Goal: Information Seeking & Learning: Learn about a topic

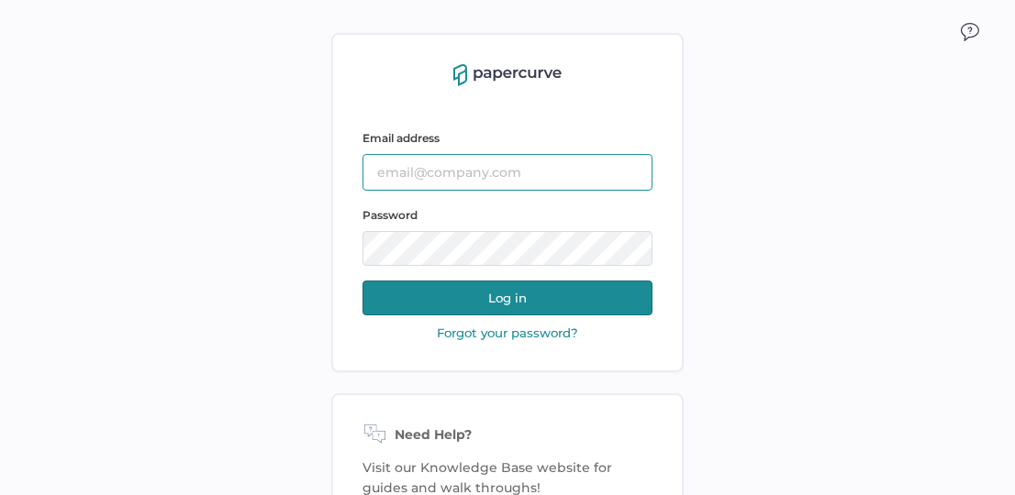
type input "sarahk@sentrex.com"
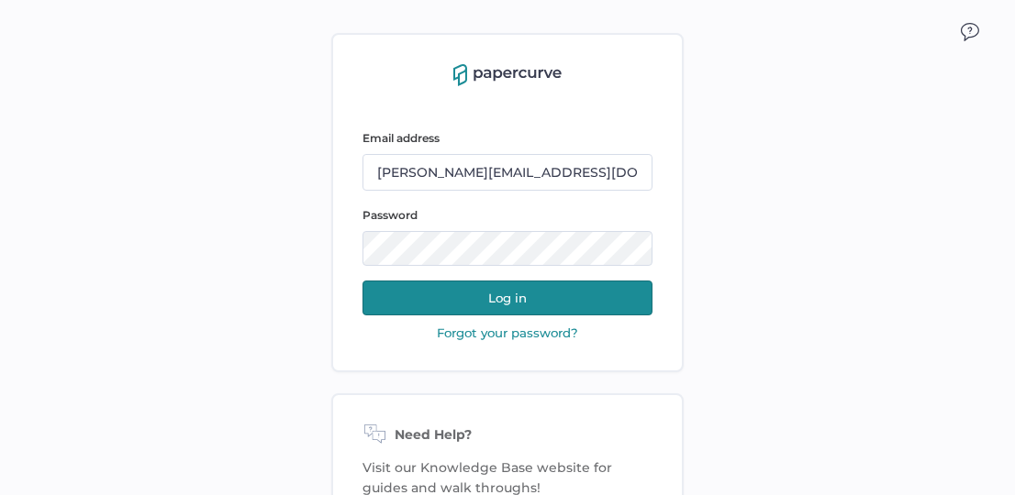
click at [388, 292] on button "Log in" at bounding box center [507, 298] width 290 height 35
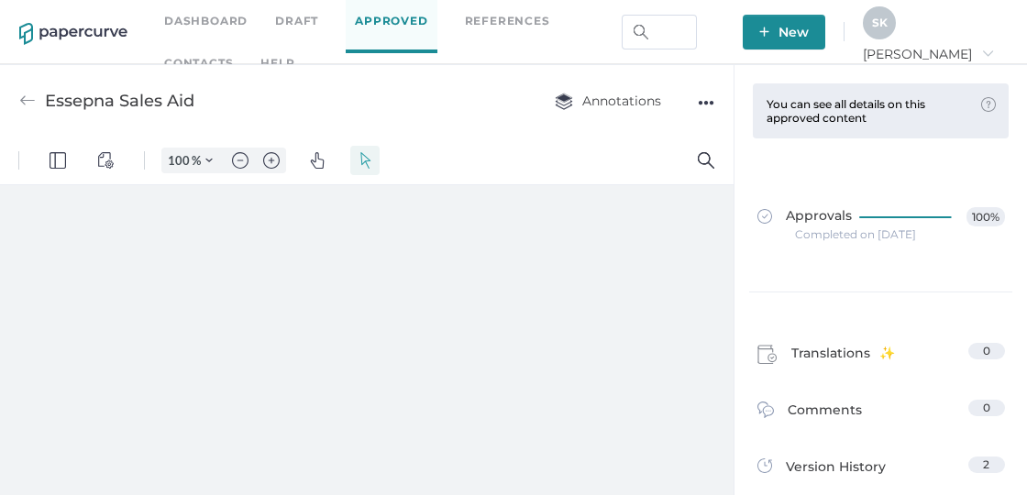
type input "164"
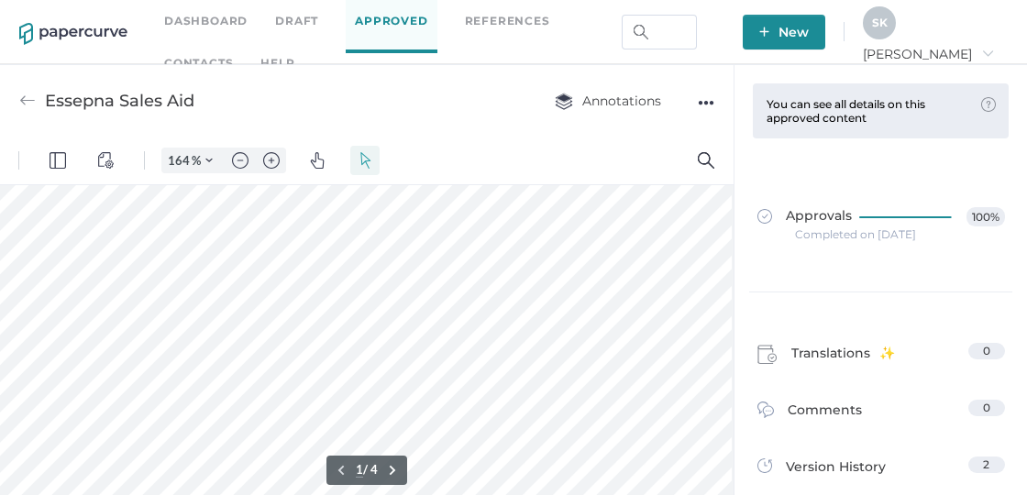
scroll to position [0, 41]
click at [242, 15] on link "Dashboard" at bounding box center [205, 21] width 83 height 20
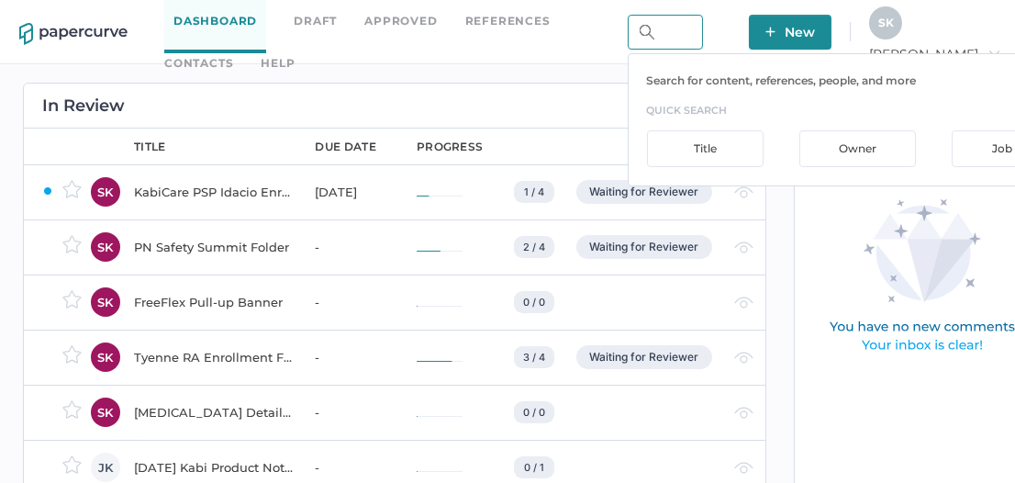
click at [703, 26] on input "text" at bounding box center [664, 32] width 75 height 35
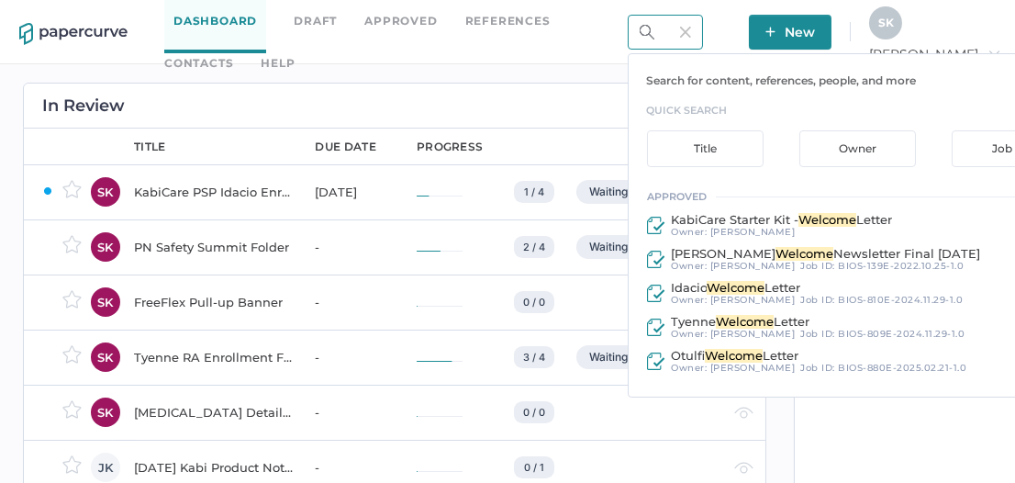
type input "welcome"
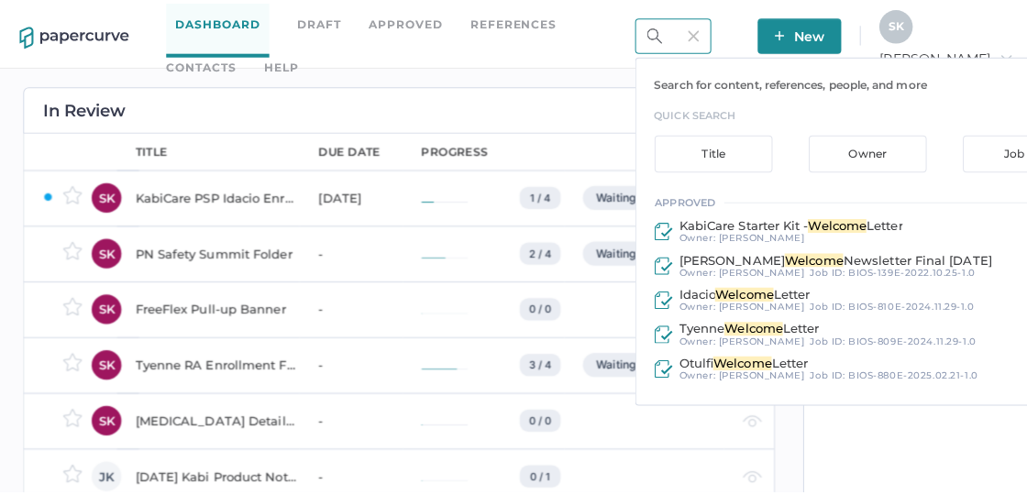
scroll to position [0, 0]
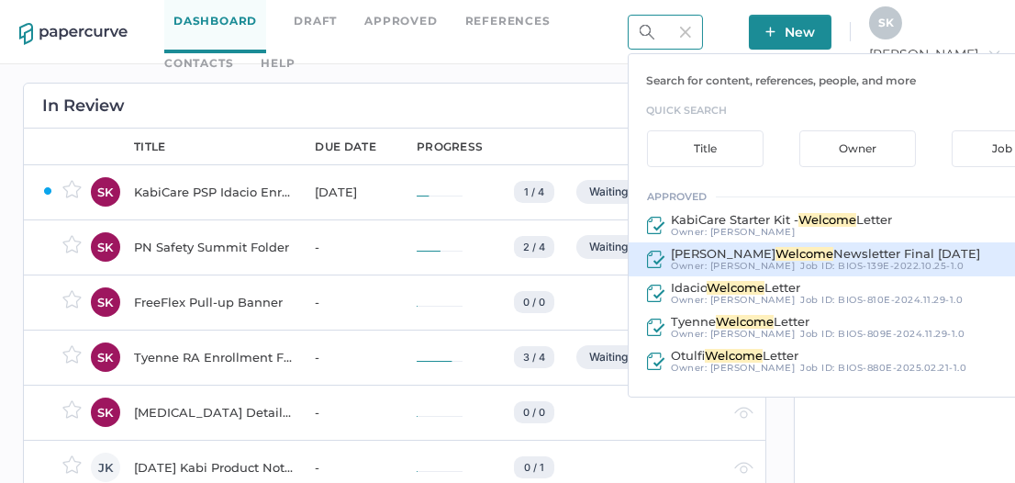
drag, startPoint x: 727, startPoint y: 88, endPoint x: 855, endPoint y: 267, distance: 220.2
click at [855, 267] on div "Search for content, references, people, and more quick search Title Owner Job I…" at bounding box center [856, 225] width 459 height 344
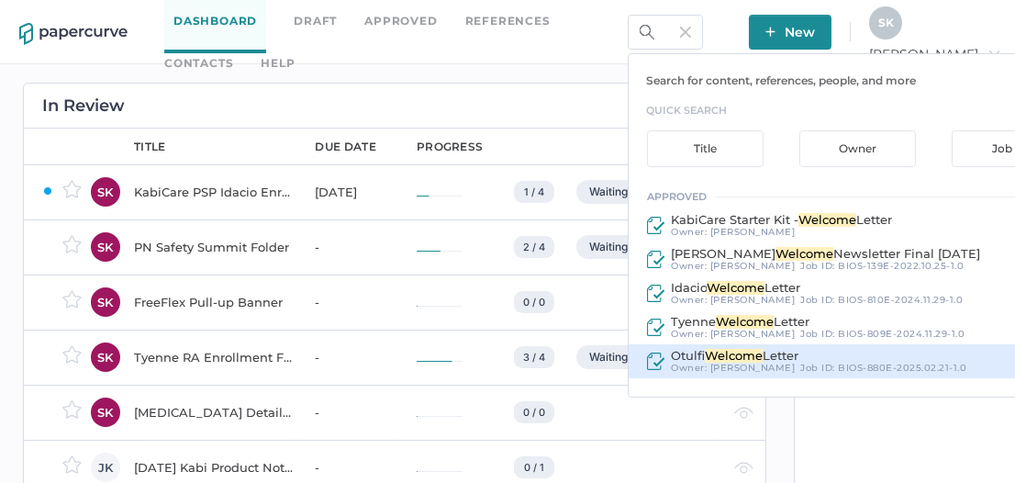
click at [798, 354] on span "Letter" at bounding box center [780, 355] width 36 height 15
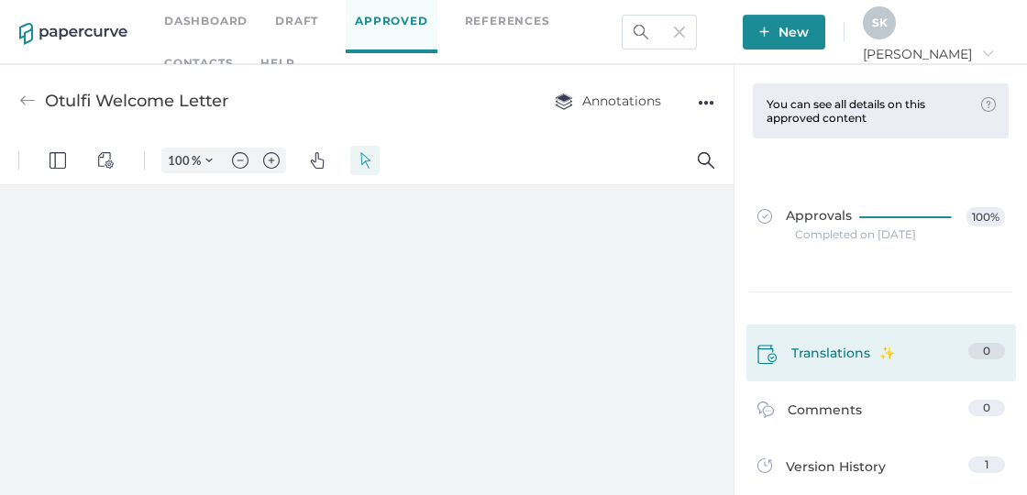
type input "164"
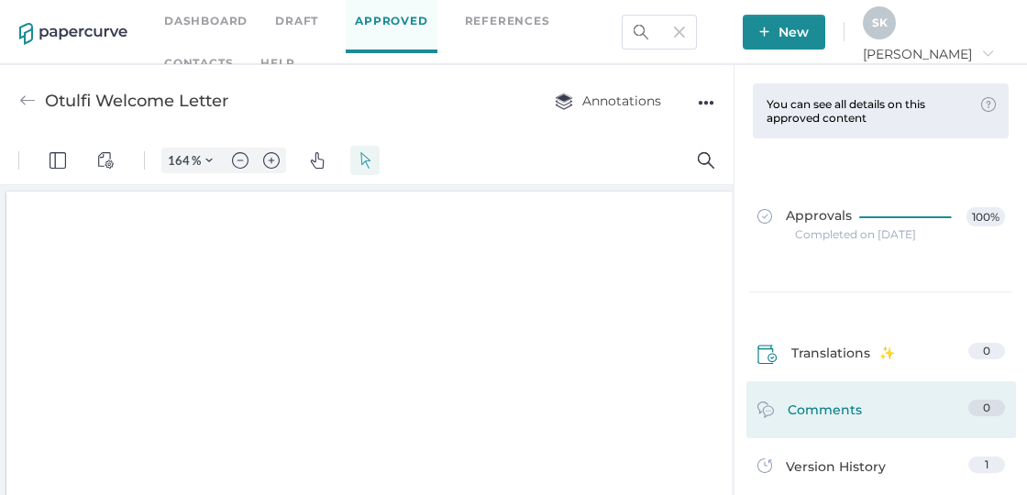
scroll to position [4, 0]
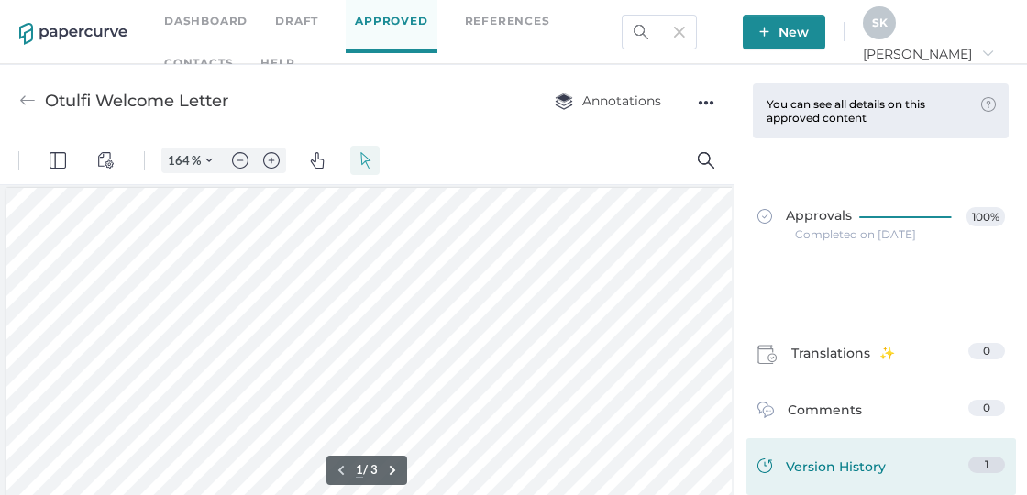
click at [839, 463] on span "Version History" at bounding box center [836, 470] width 100 height 26
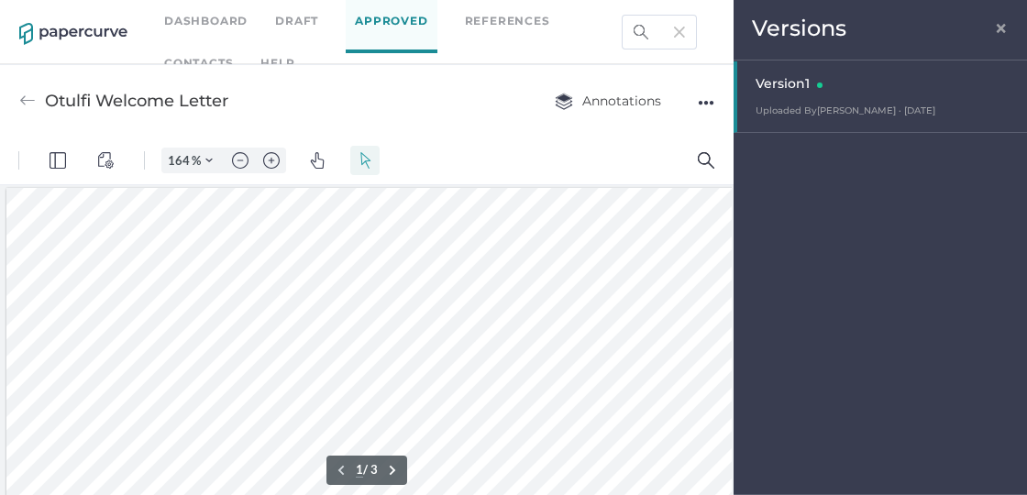
click at [994, 32] on div "Versions ×" at bounding box center [881, 30] width 294 height 61
click at [997, 27] on span "×" at bounding box center [1001, 25] width 15 height 15
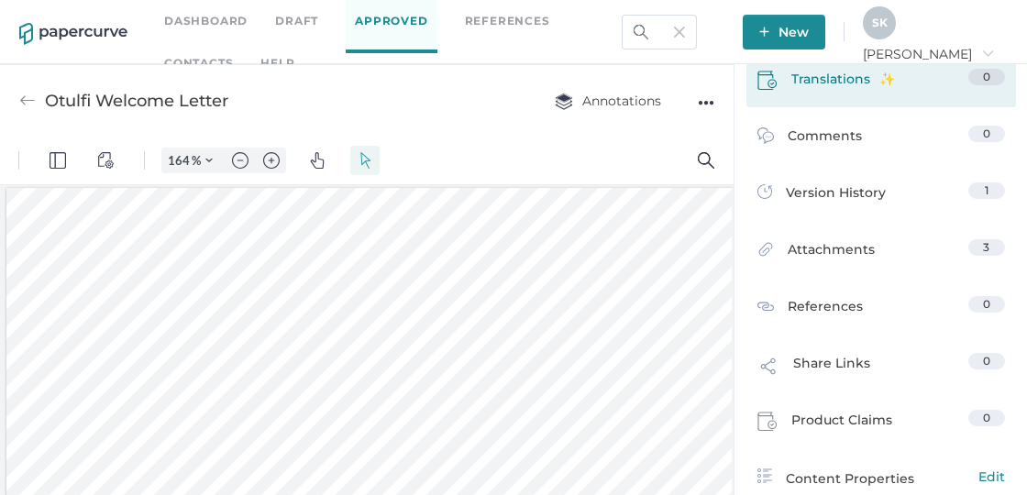
scroll to position [282, 0]
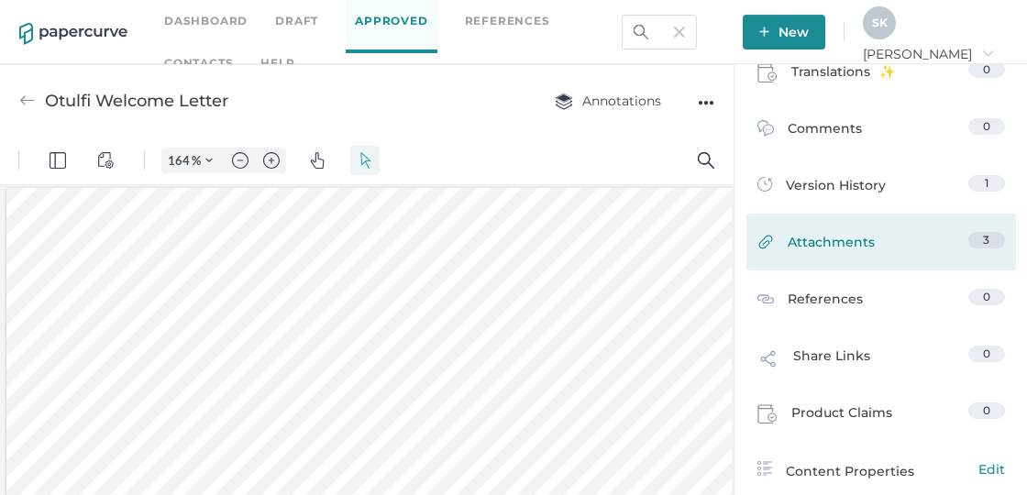
click at [852, 248] on span "Attachments" at bounding box center [831, 246] width 87 height 28
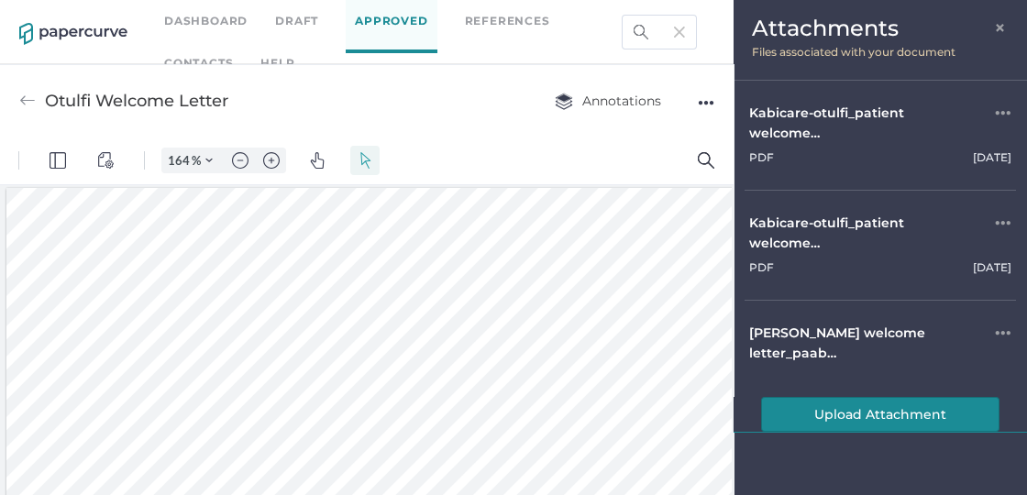
scroll to position [39, 0]
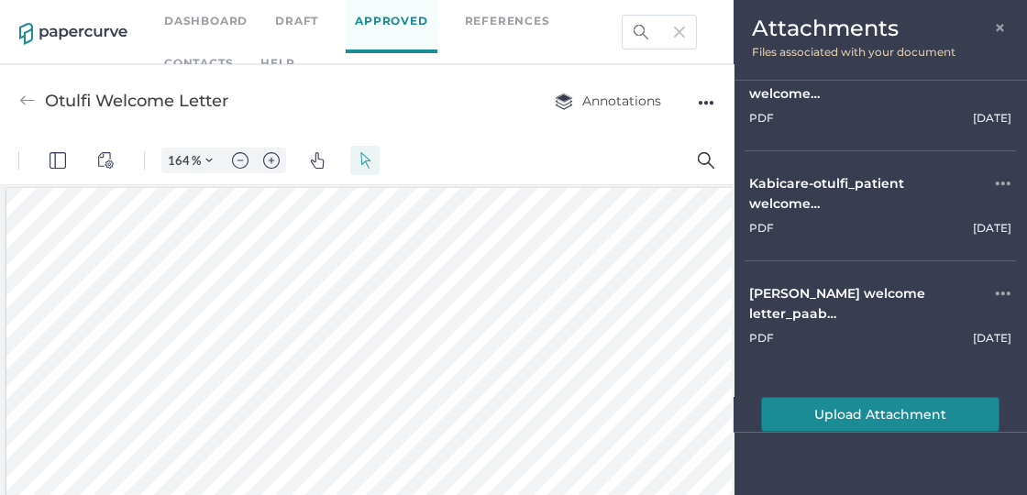
click at [816, 416] on button "Upload Attachment" at bounding box center [880, 414] width 239 height 35
click at [1005, 26] on span "×" at bounding box center [1001, 25] width 15 height 15
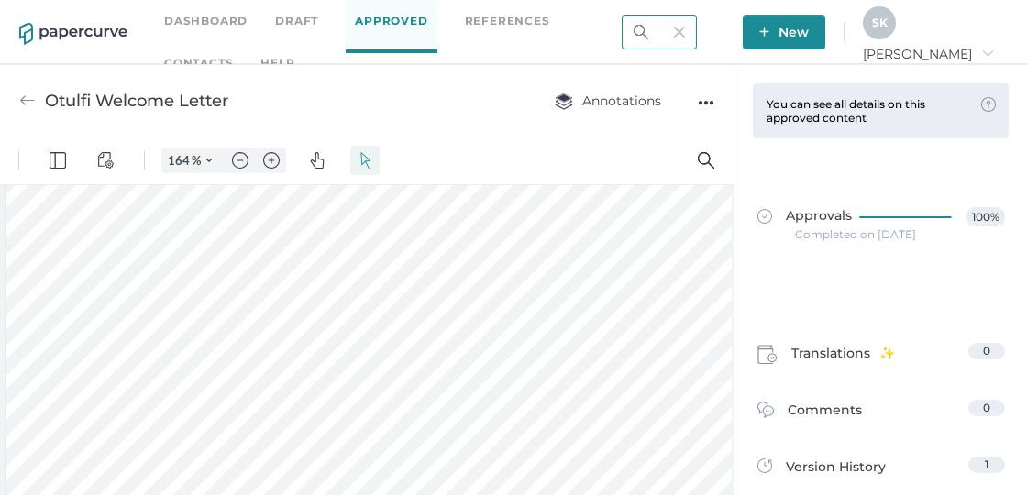
click at [697, 33] on input "welcome" at bounding box center [659, 32] width 75 height 35
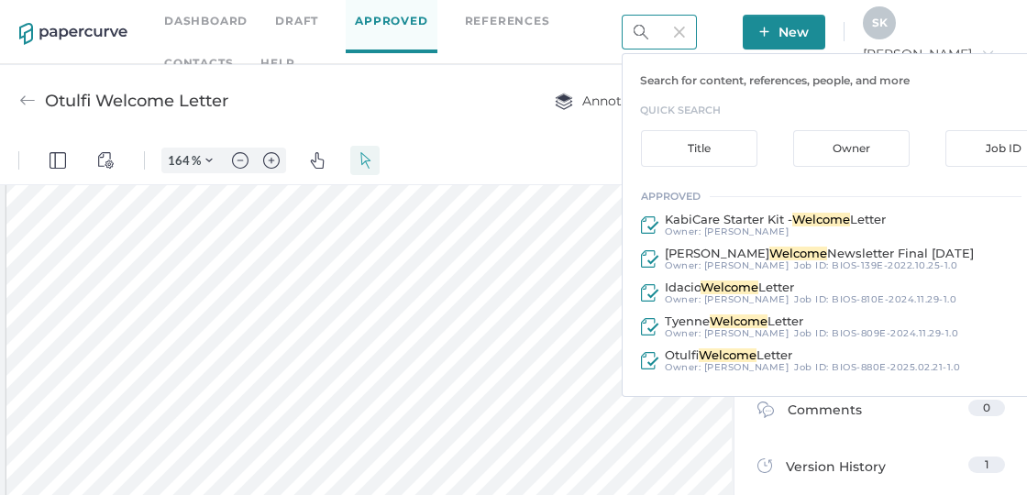
click at [697, 37] on input "welcome" at bounding box center [659, 32] width 75 height 35
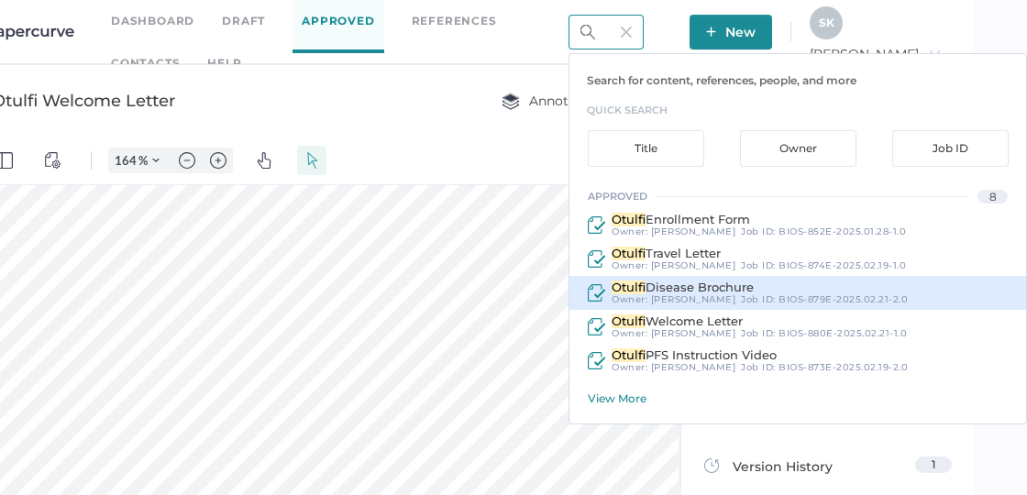
scroll to position [6, 94]
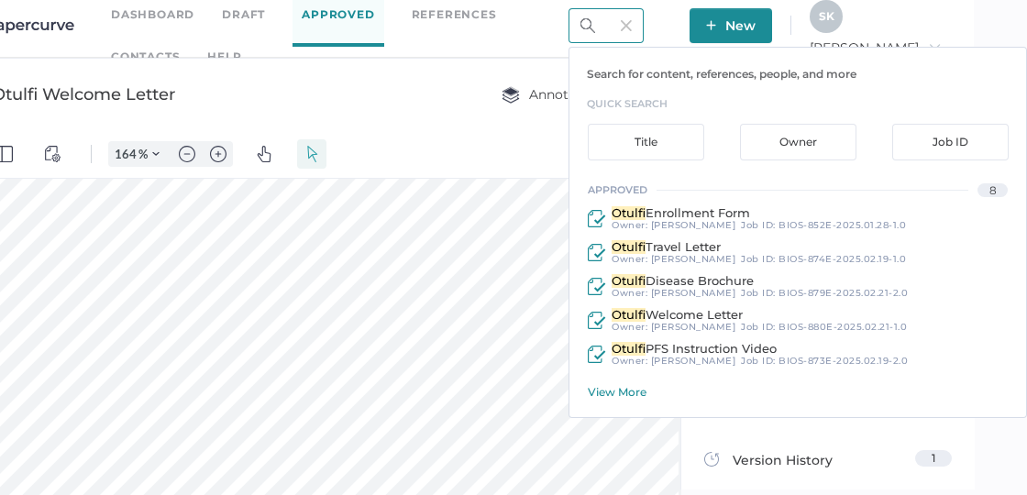
click at [643, 385] on div "View More" at bounding box center [807, 392] width 439 height 14
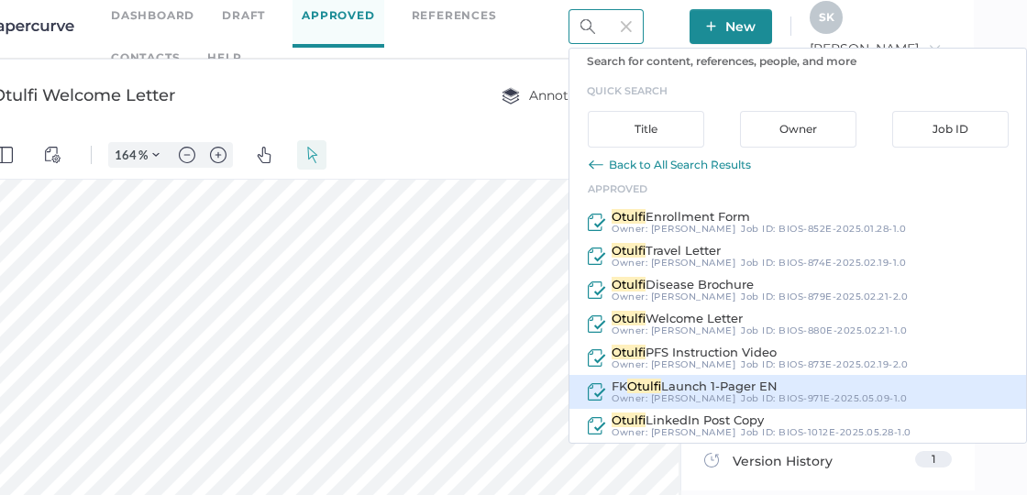
scroll to position [14, 0]
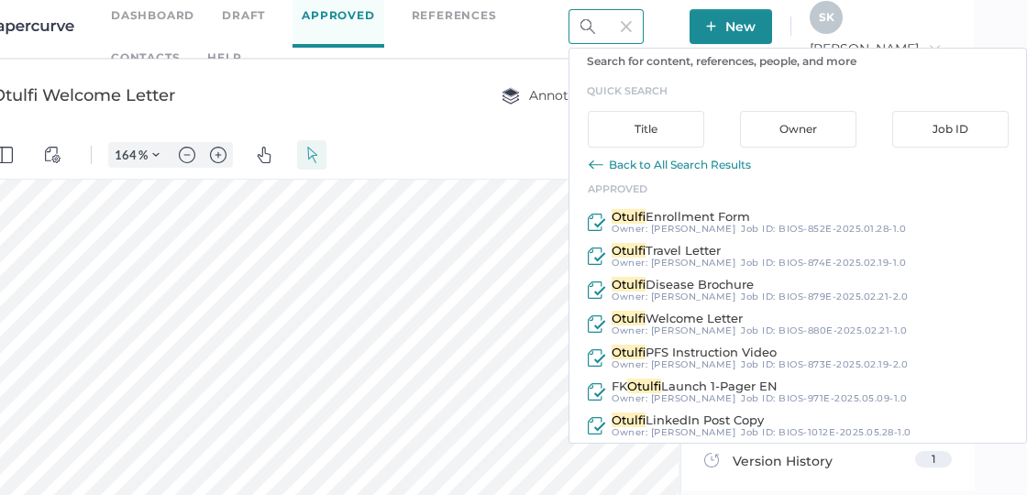
click at [620, 27] on input "otulfi" at bounding box center [606, 26] width 75 height 35
click at [641, 25] on input "otulfi" at bounding box center [606, 26] width 75 height 35
click at [635, 25] on div "Dashboard Draft Approved References Contacts help otulfi Search for content, re…" at bounding box center [460, 26] width 1027 height 64
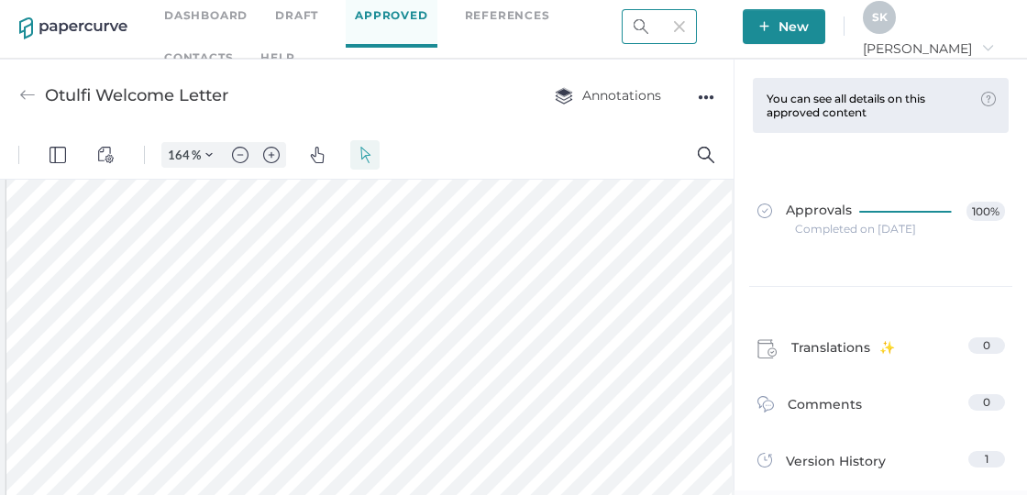
click at [697, 22] on input "otulfi" at bounding box center [659, 26] width 75 height 35
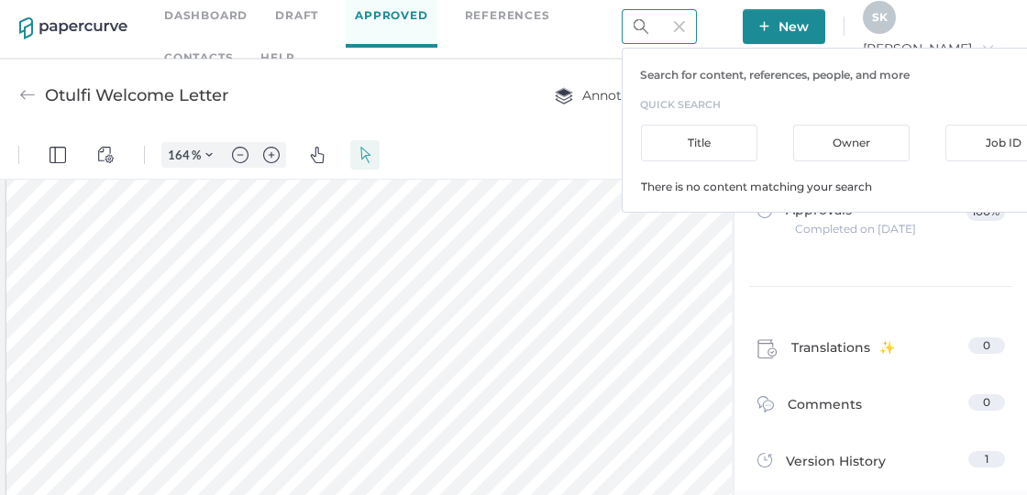
scroll to position [0, 43]
type input "Tyenneotulfi"
click at [685, 28] on img at bounding box center [679, 26] width 11 height 11
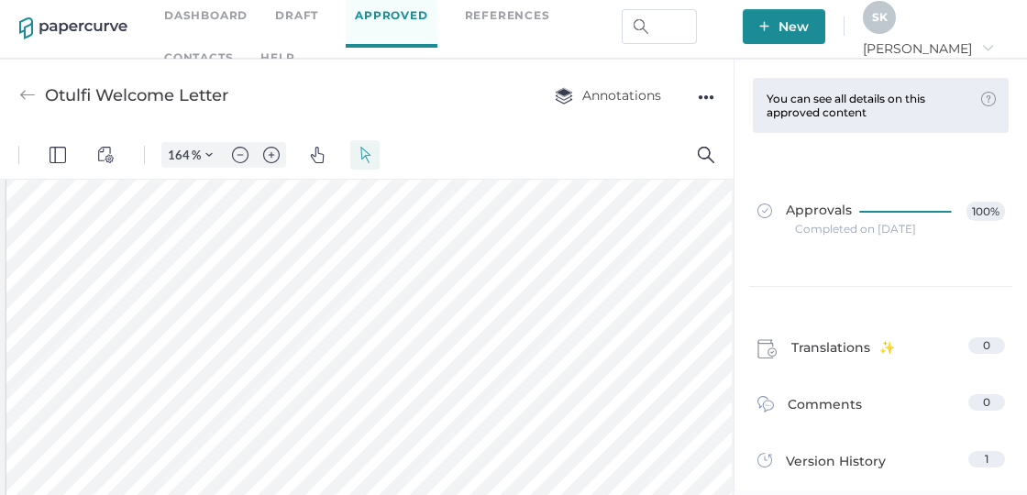
click at [208, 20] on link "Dashboard" at bounding box center [205, 16] width 83 height 20
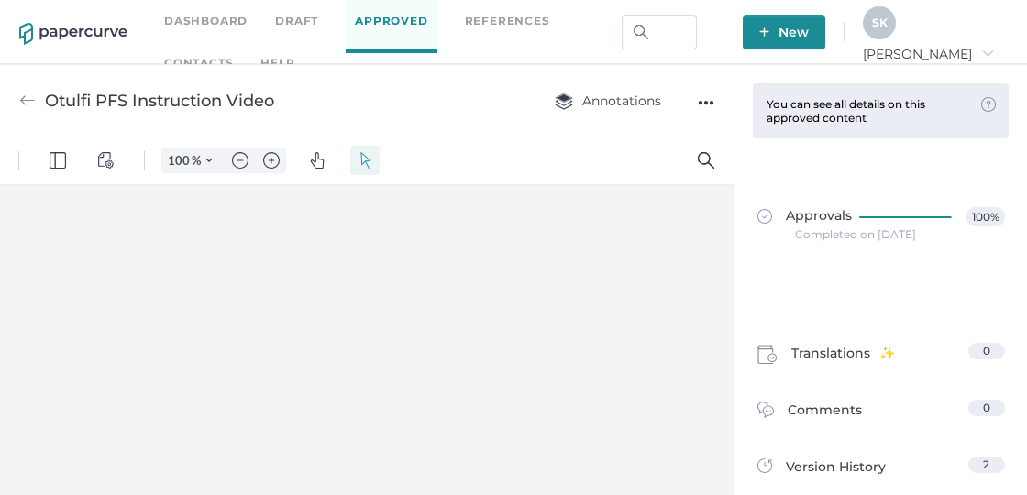
type input "164"
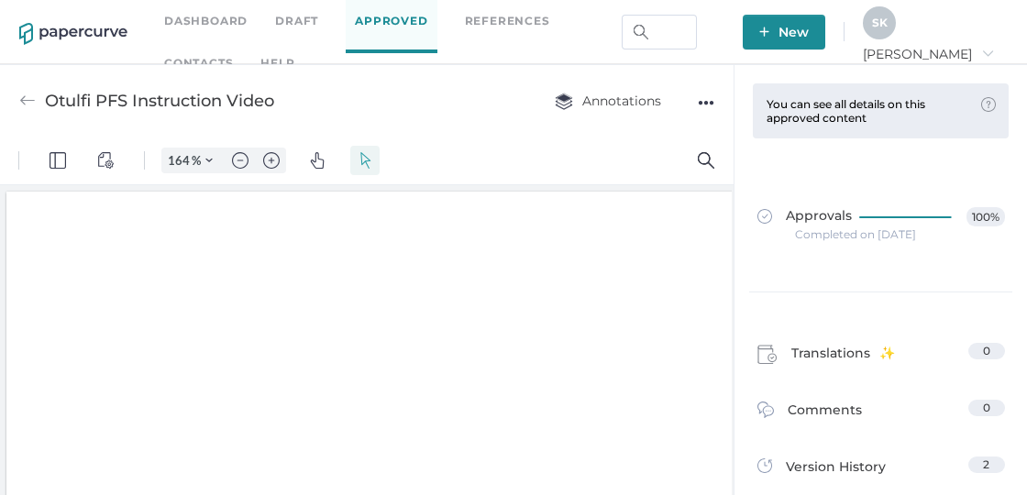
scroll to position [225, 0]
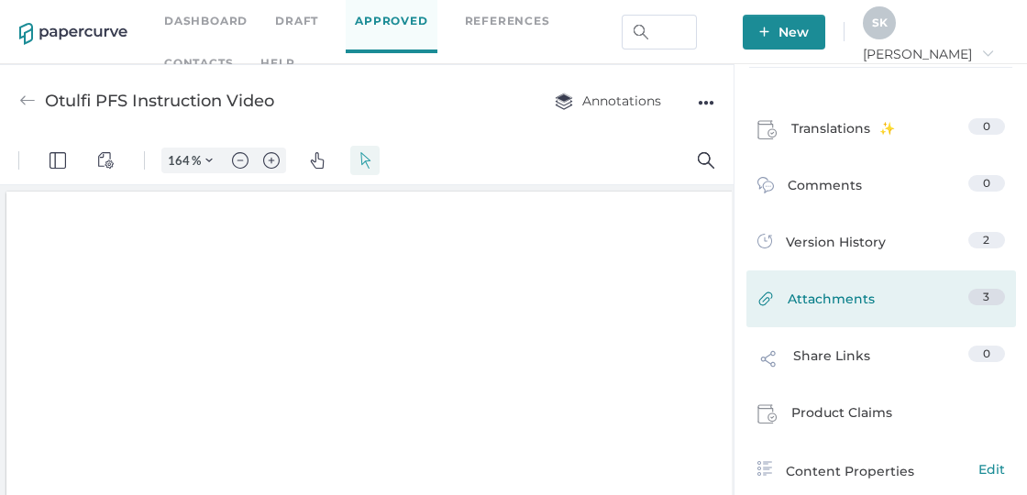
click at [930, 311] on link "Attachments 3" at bounding box center [882, 303] width 248 height 28
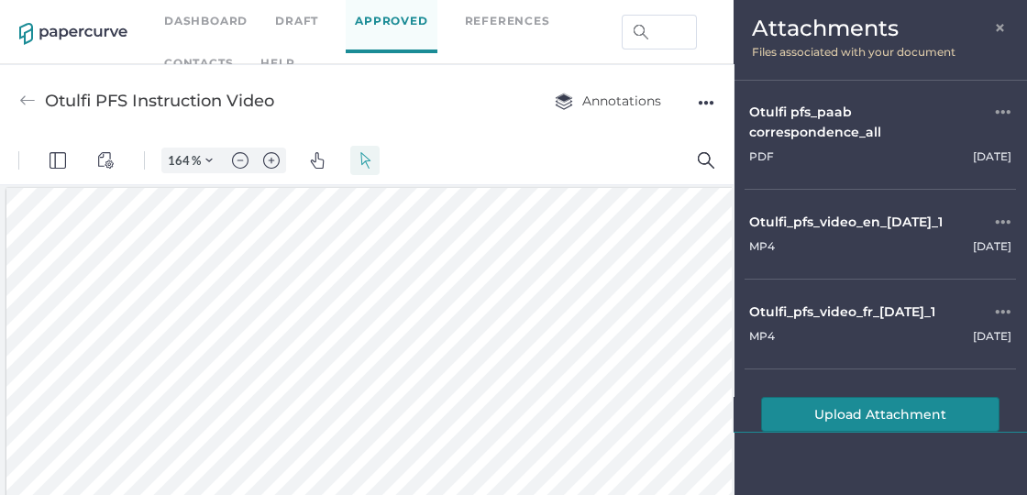
scroll to position [0, 0]
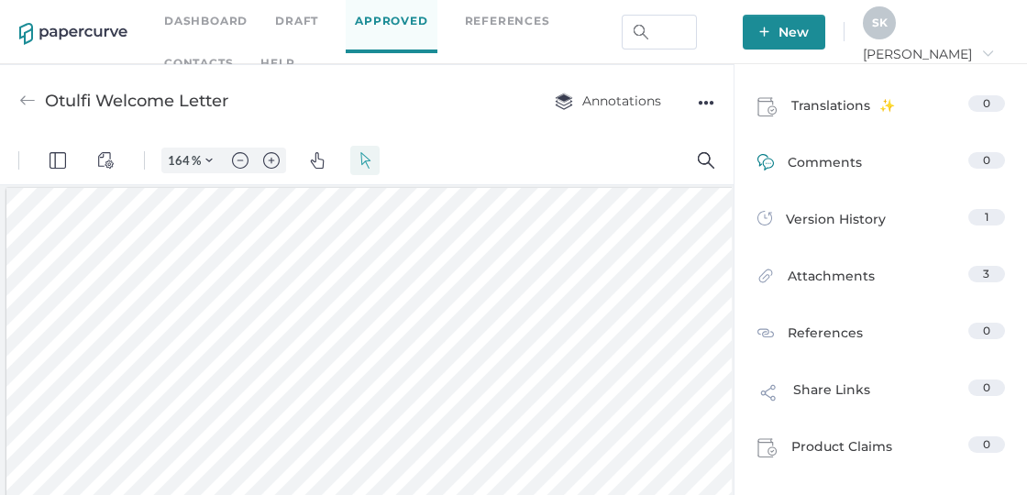
scroll to position [246, 0]
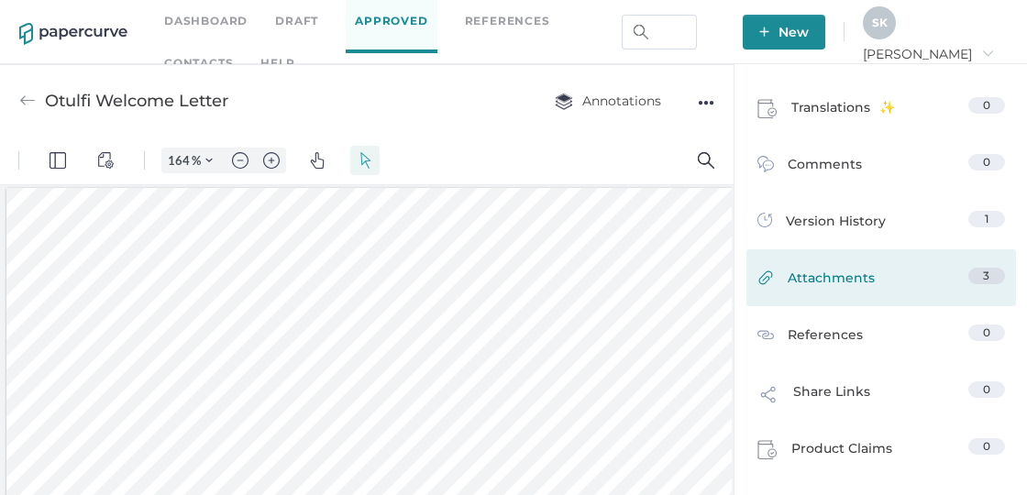
click at [880, 286] on link "Attachments 3" at bounding box center [882, 282] width 248 height 28
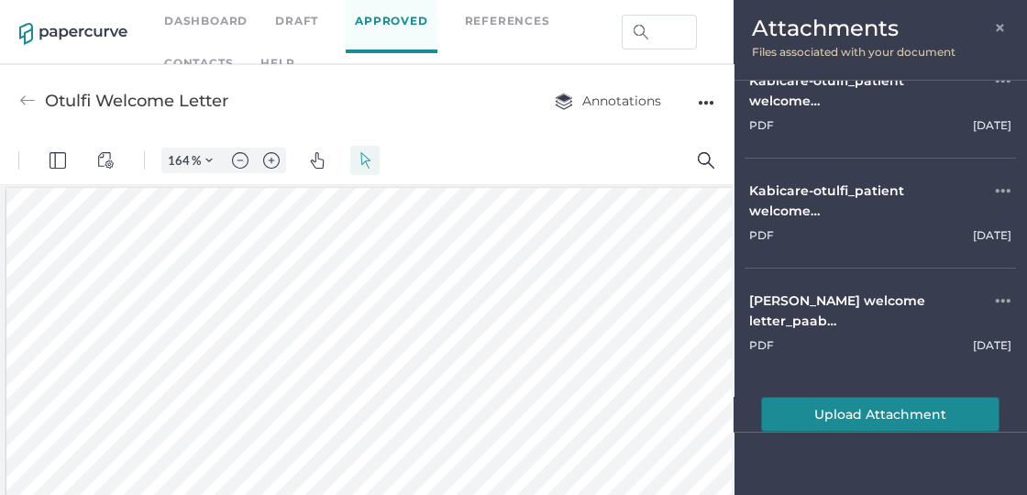
scroll to position [0, 0]
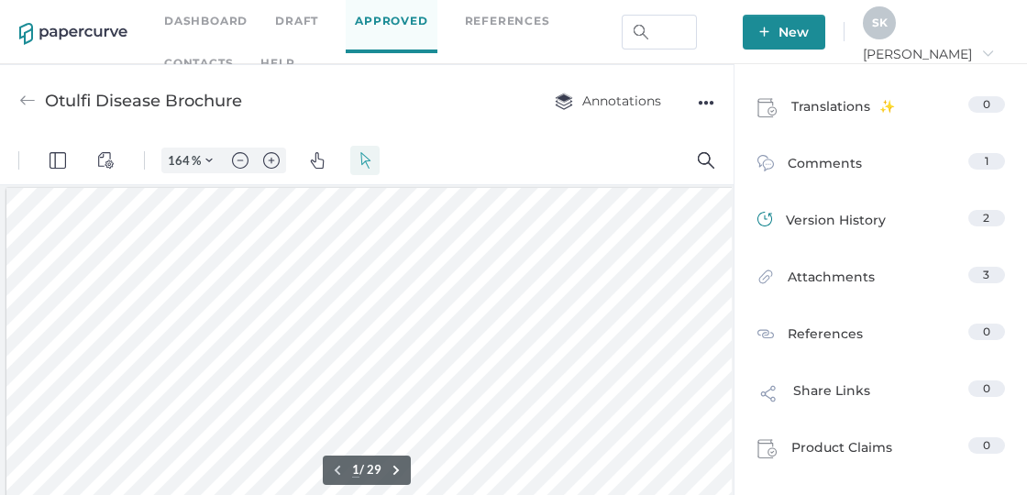
scroll to position [250, 0]
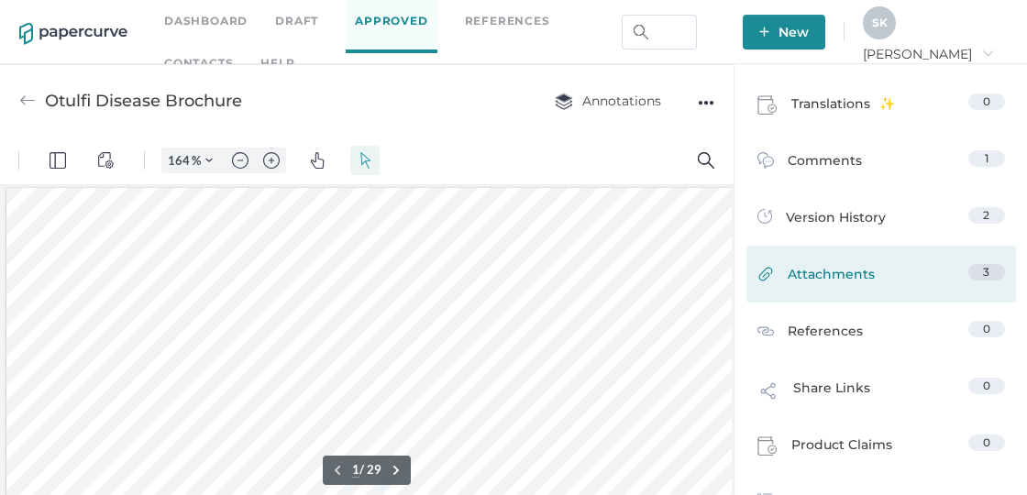
click at [860, 290] on span "Attachments" at bounding box center [831, 278] width 87 height 28
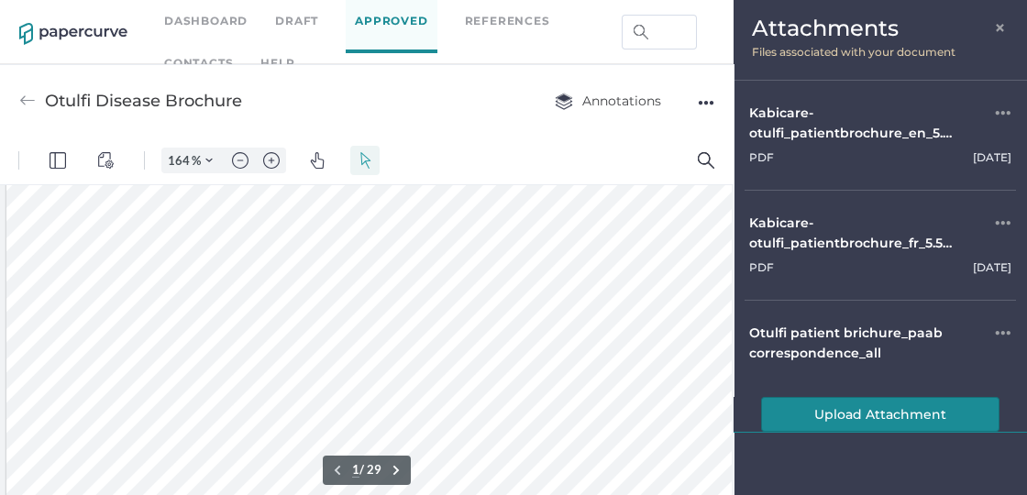
scroll to position [93, 0]
click at [856, 128] on div "Kabicare-otulfi_patientbrochure_en_5.5x8.5_06may2025" at bounding box center [855, 123] width 210 height 40
click at [999, 19] on span "×" at bounding box center [1001, 25] width 15 height 15
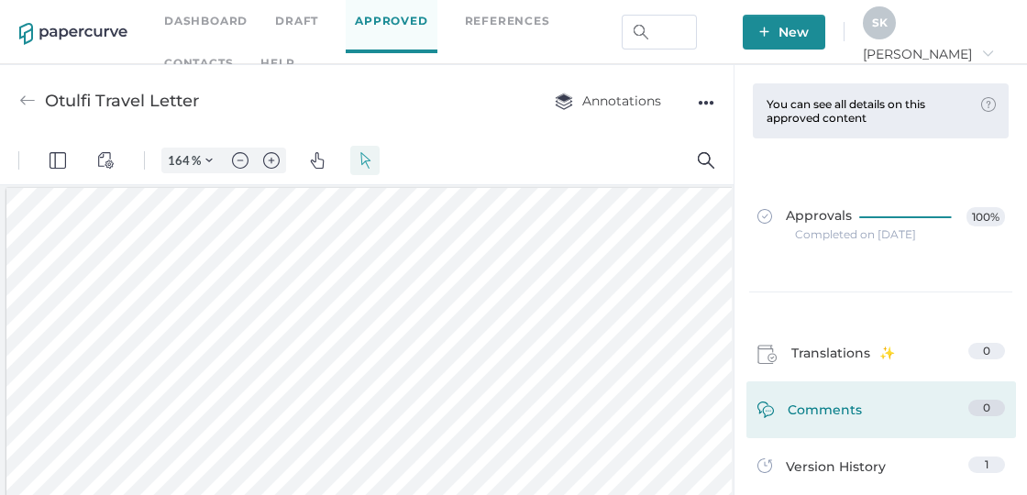
scroll to position [106, 0]
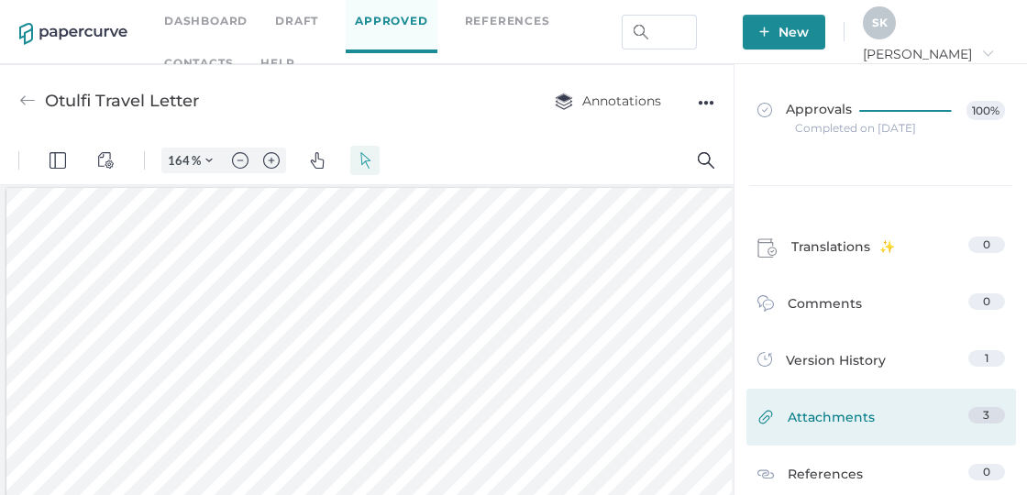
click at [914, 410] on link "Attachments 3" at bounding box center [882, 421] width 248 height 28
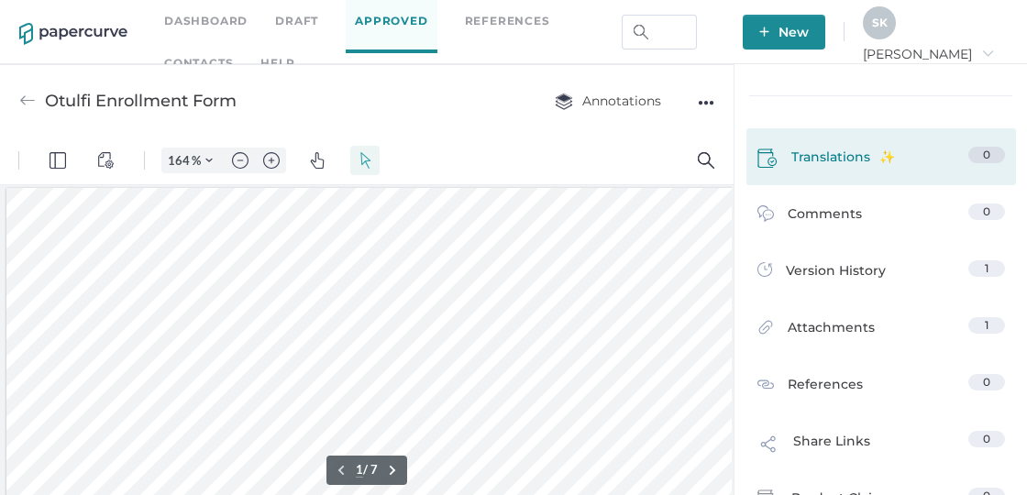
scroll to position [197, 0]
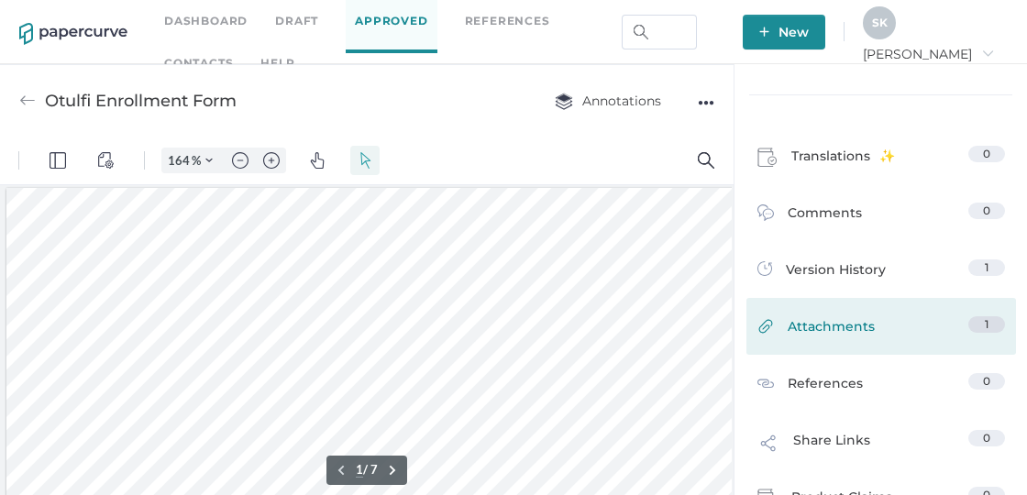
click at [884, 328] on link "Attachments 1" at bounding box center [882, 330] width 248 height 28
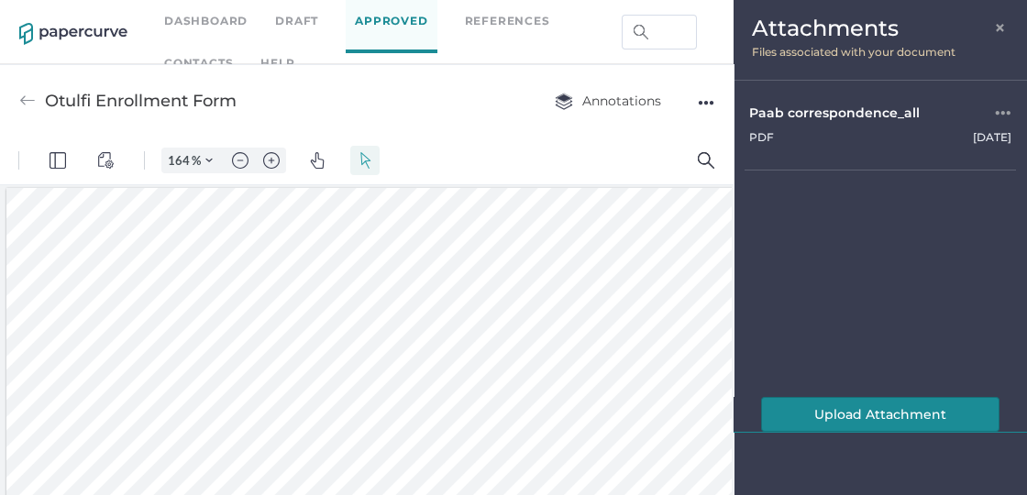
click at [868, 411] on button "Upload Attachment" at bounding box center [880, 414] width 239 height 35
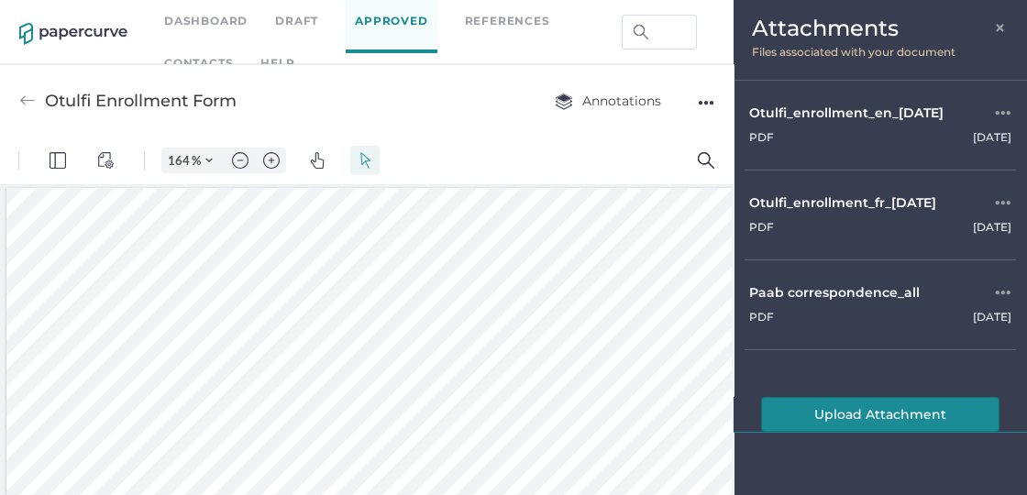
scroll to position [19, 0]
click at [1005, 21] on span "×" at bounding box center [1001, 25] width 15 height 15
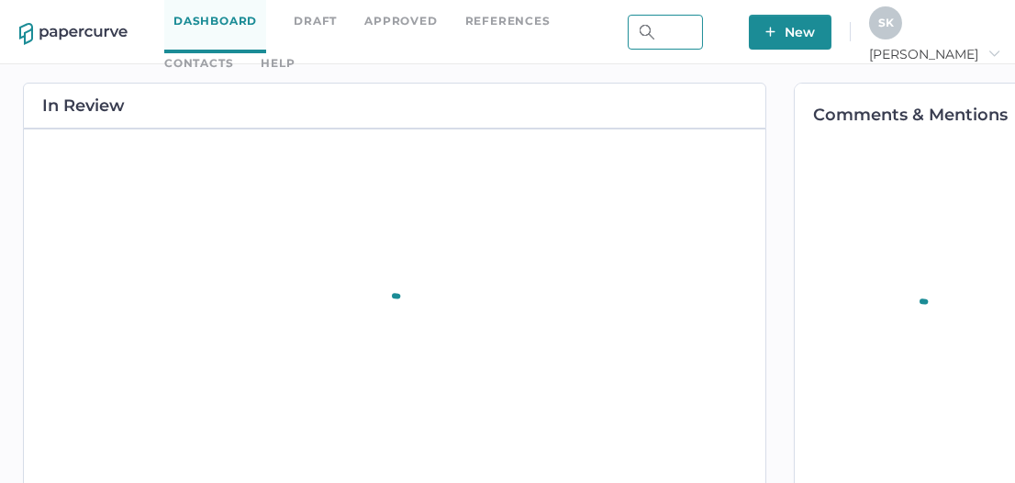
click at [703, 35] on input "text" at bounding box center [664, 32] width 75 height 35
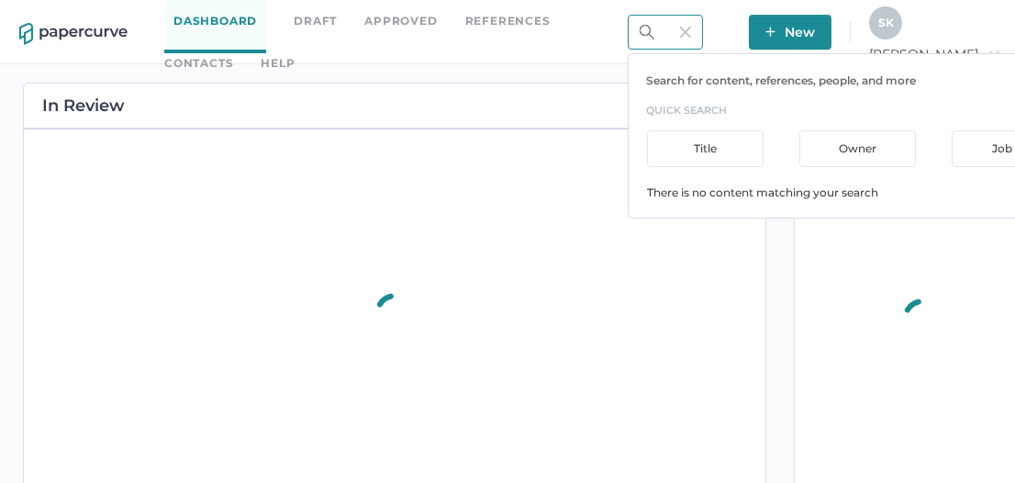
scroll to position [0, 43]
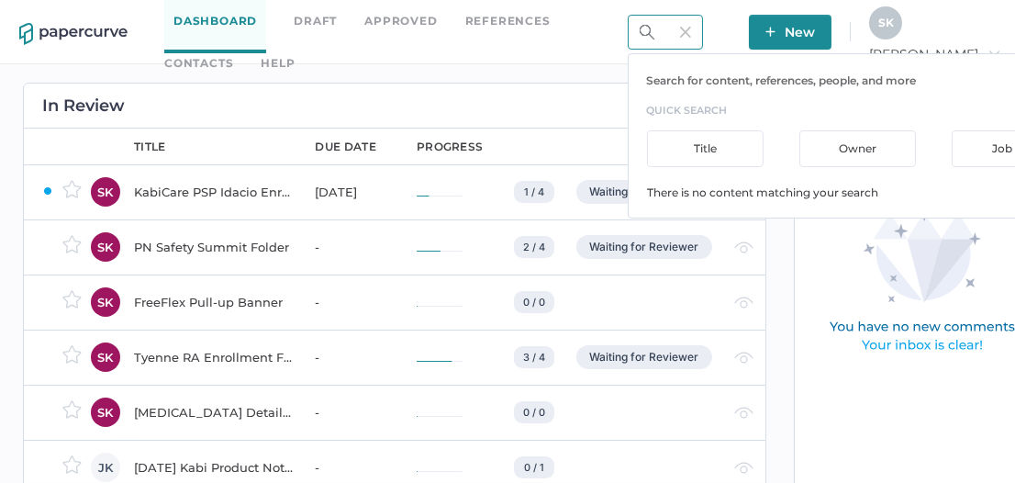
type input "Tyenne"
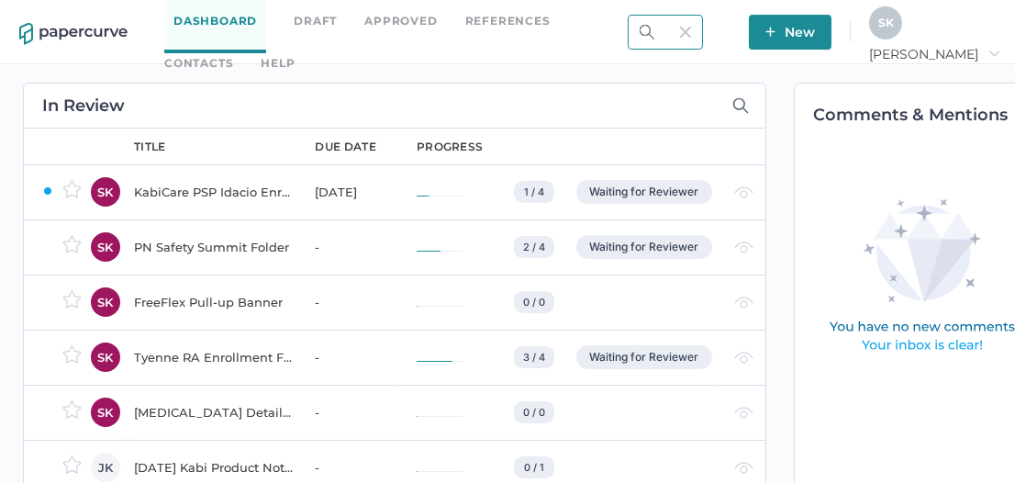
scroll to position [0, 0]
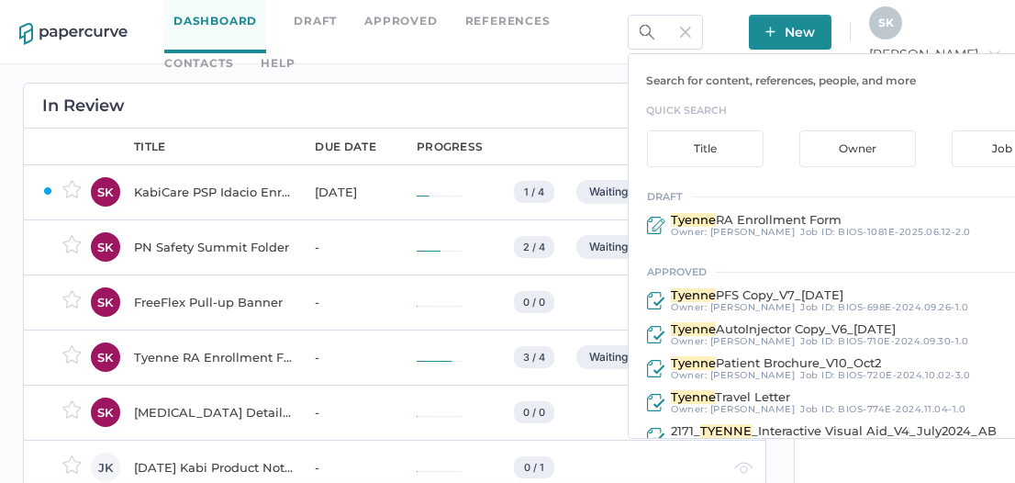
click at [691, 30] on img at bounding box center [685, 32] width 11 height 11
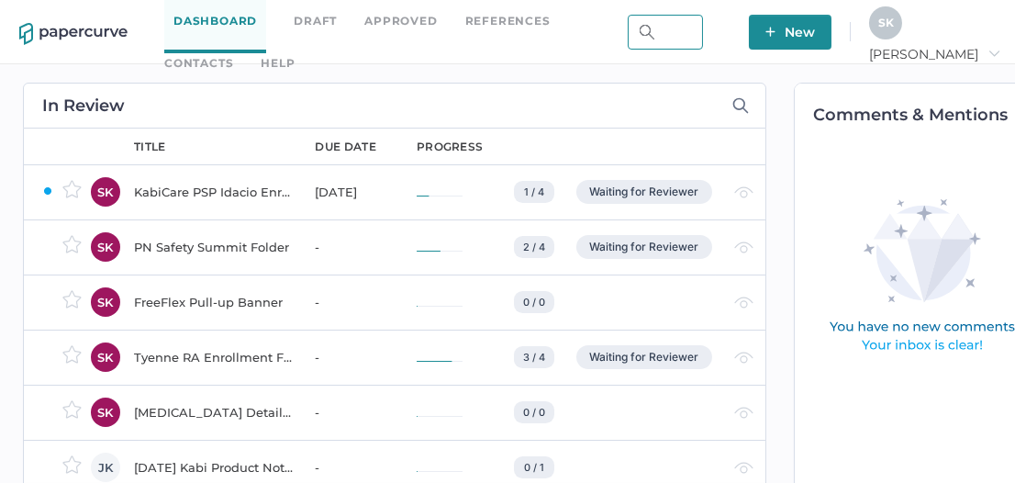
click at [703, 30] on input "text" at bounding box center [664, 32] width 75 height 35
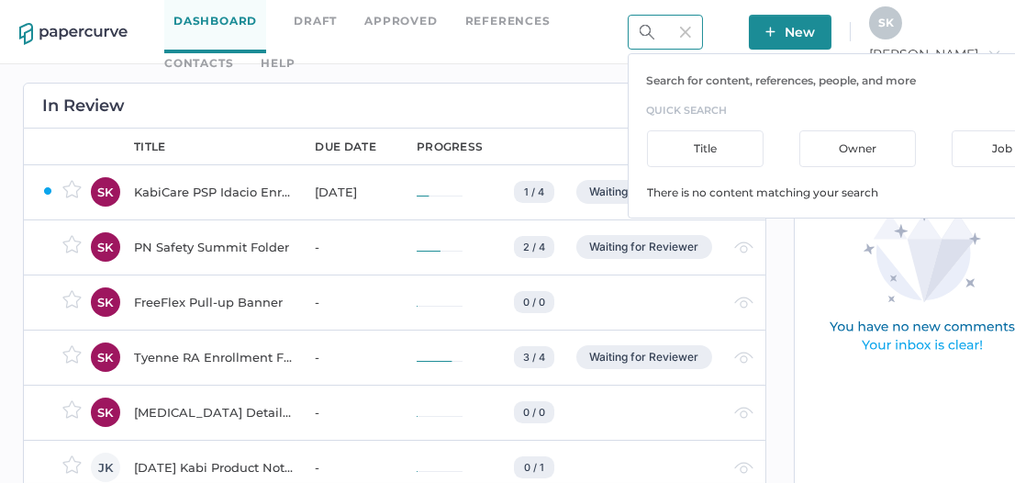
scroll to position [0, 69]
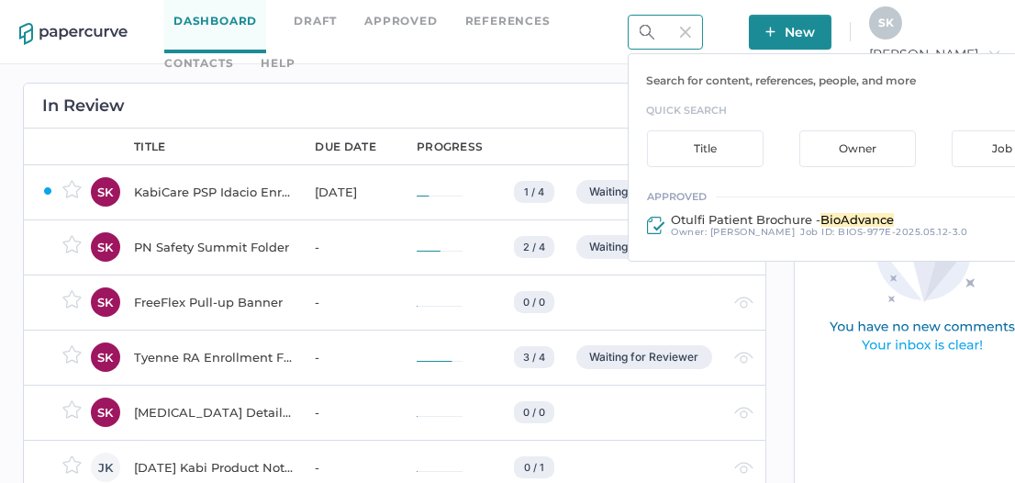
type input "bioadvance"
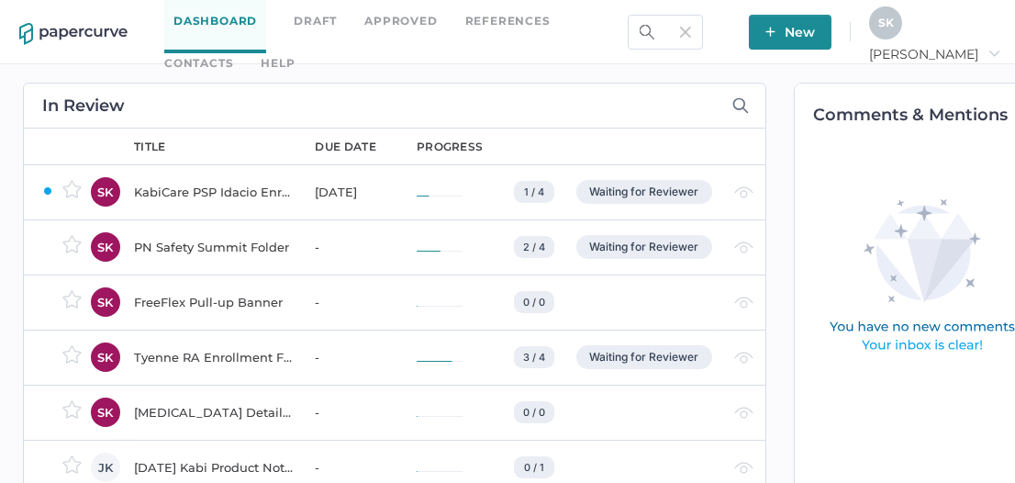
click at [691, 30] on img at bounding box center [685, 32] width 11 height 11
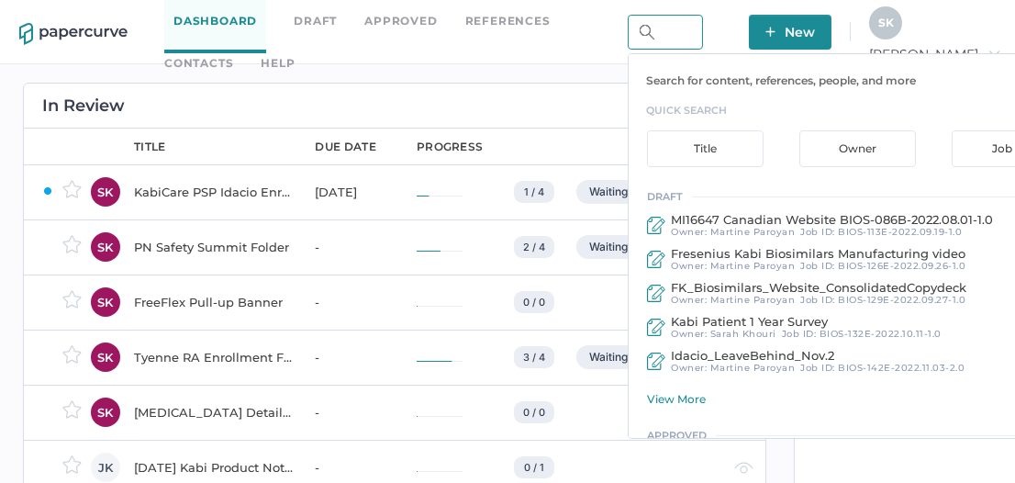
click at [703, 40] on input "text" at bounding box center [664, 32] width 75 height 35
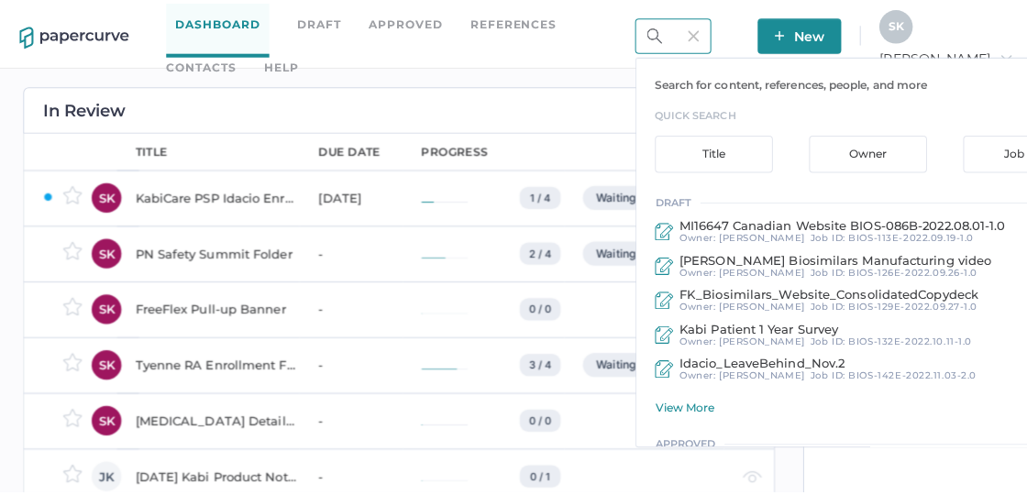
scroll to position [0, 72]
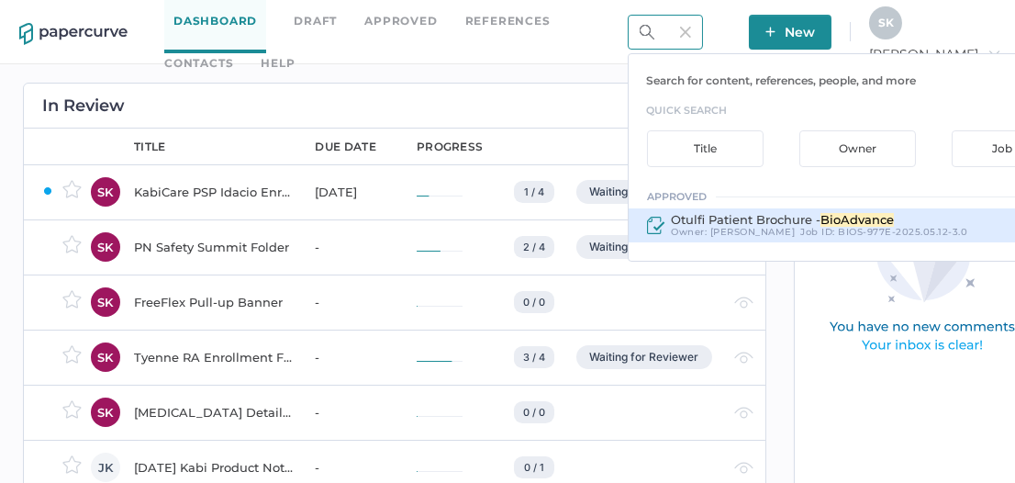
type input "BioAdvance"
click at [820, 220] on span "Otulfi Patient Brochure -" at bounding box center [746, 219] width 150 height 15
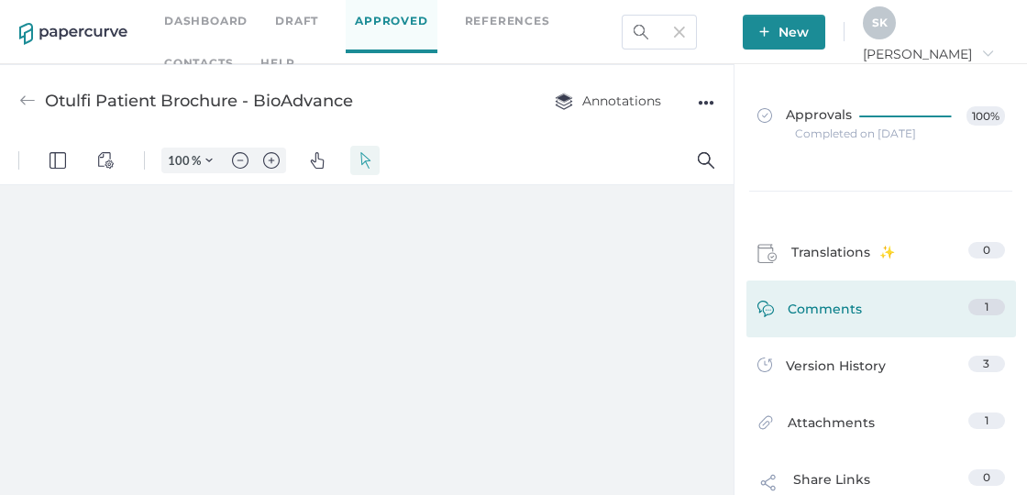
scroll to position [146, 0]
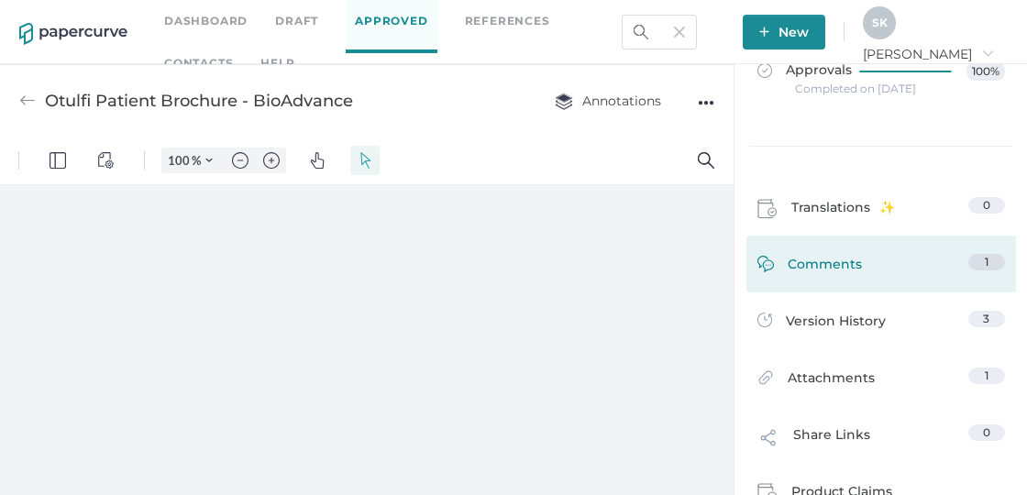
type input "164"
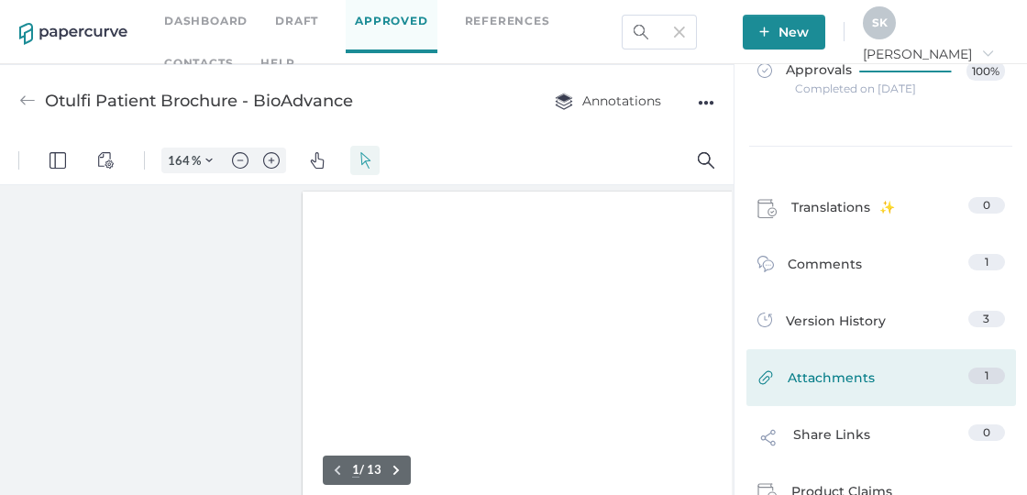
scroll to position [4, 42]
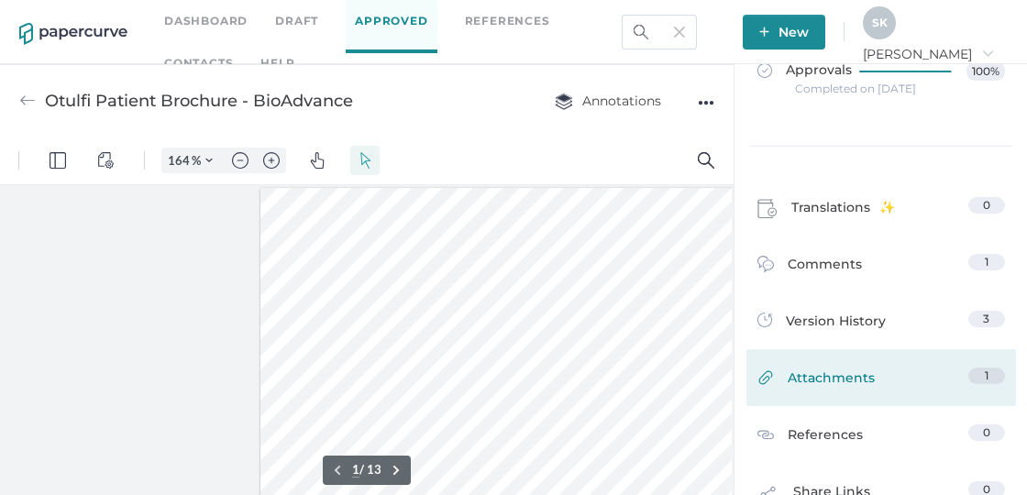
click at [893, 378] on link "Attachments 1" at bounding box center [882, 382] width 248 height 28
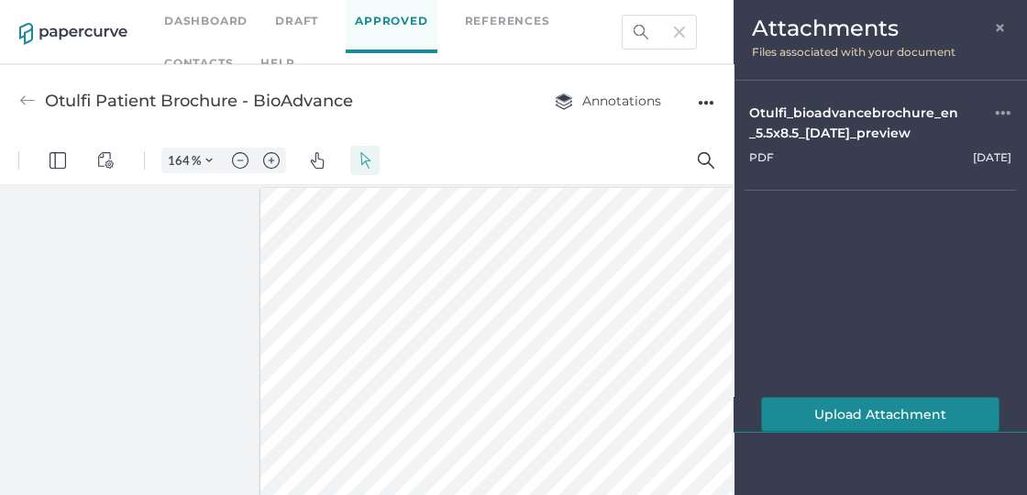
click at [864, 418] on button "Upload Attachment" at bounding box center [880, 414] width 239 height 35
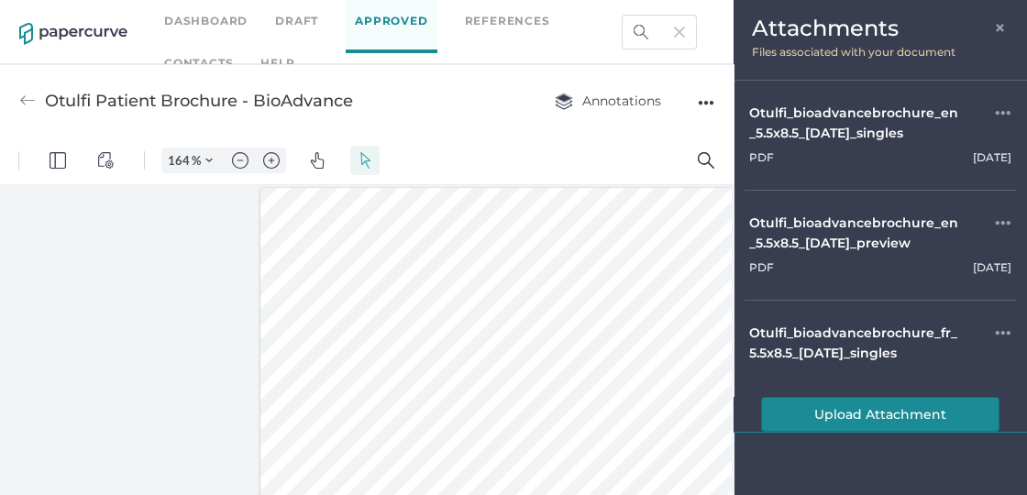
scroll to position [39, 0]
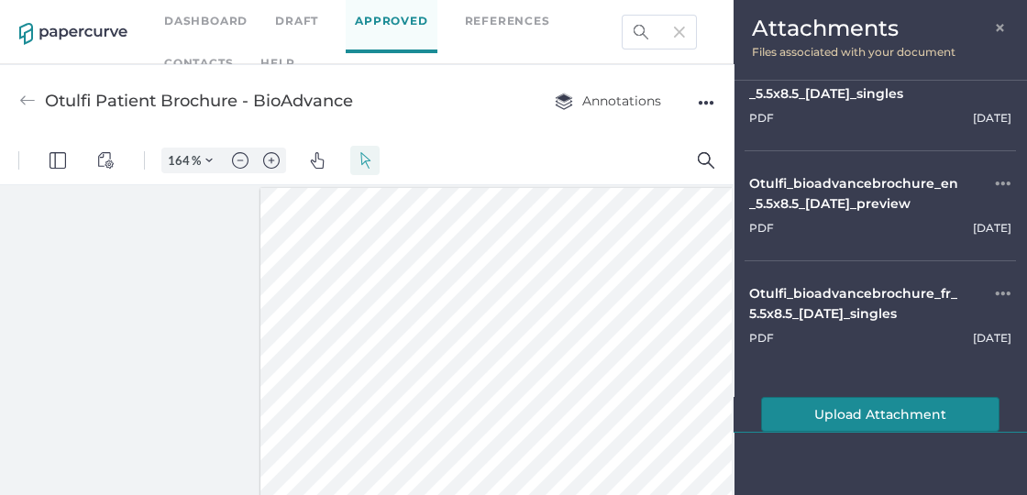
click at [995, 33] on span "×" at bounding box center [1001, 25] width 15 height 15
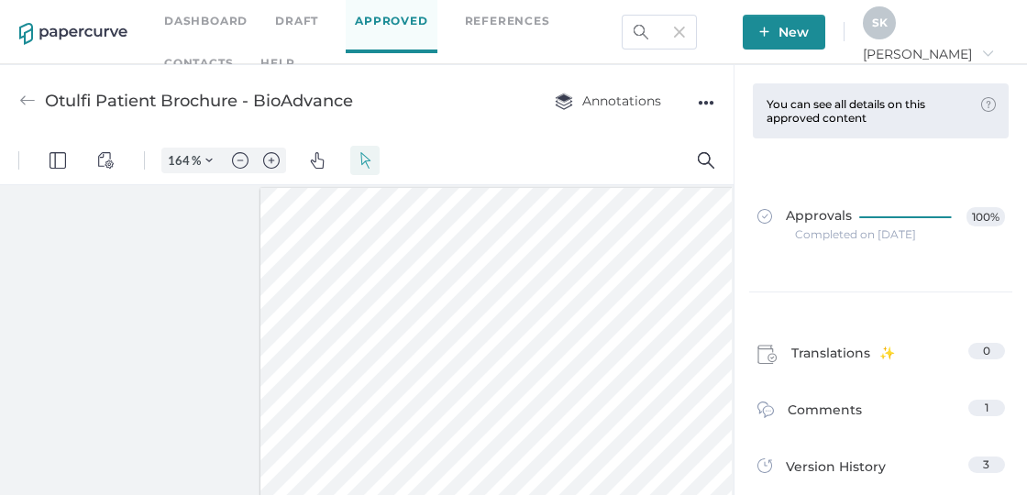
click at [876, 235] on div "Completed on Jun 23, 2025" at bounding box center [855, 235] width 121 height 0
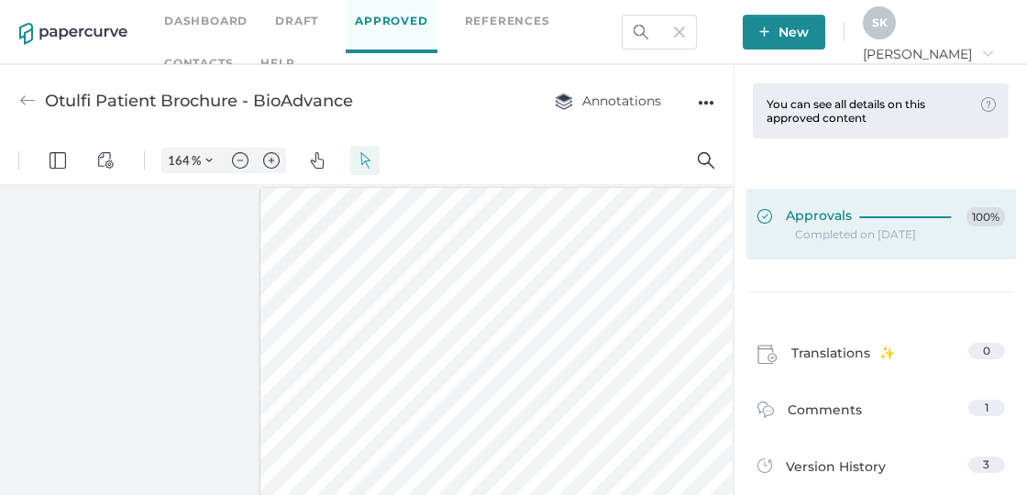
click at [848, 217] on div "Approvals 100%" at bounding box center [882, 217] width 248 height 20
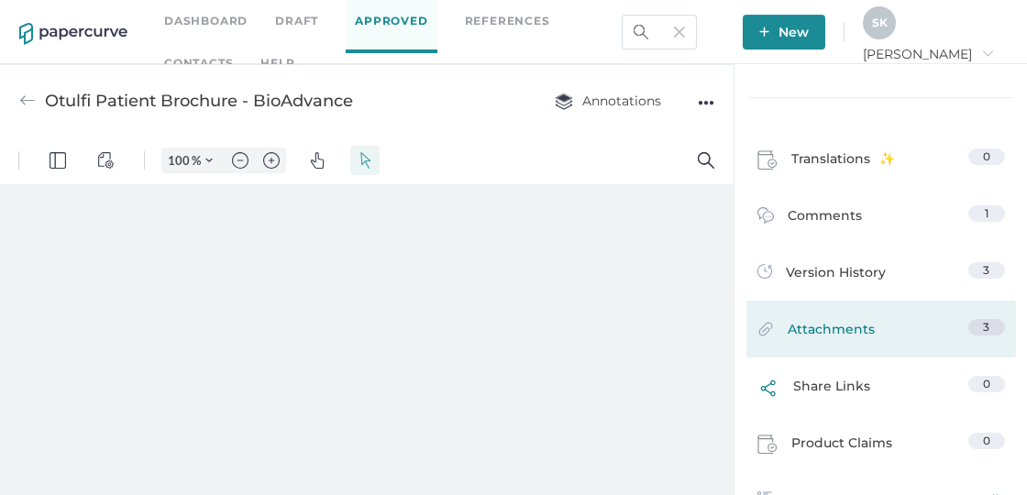
type input "164"
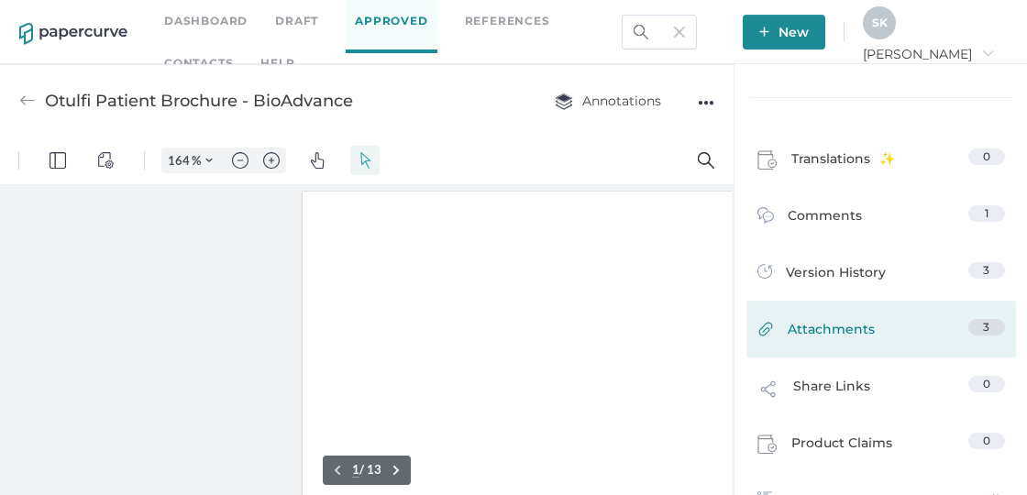
scroll to position [4, 42]
click at [929, 326] on link "Attachments 3" at bounding box center [882, 333] width 248 height 28
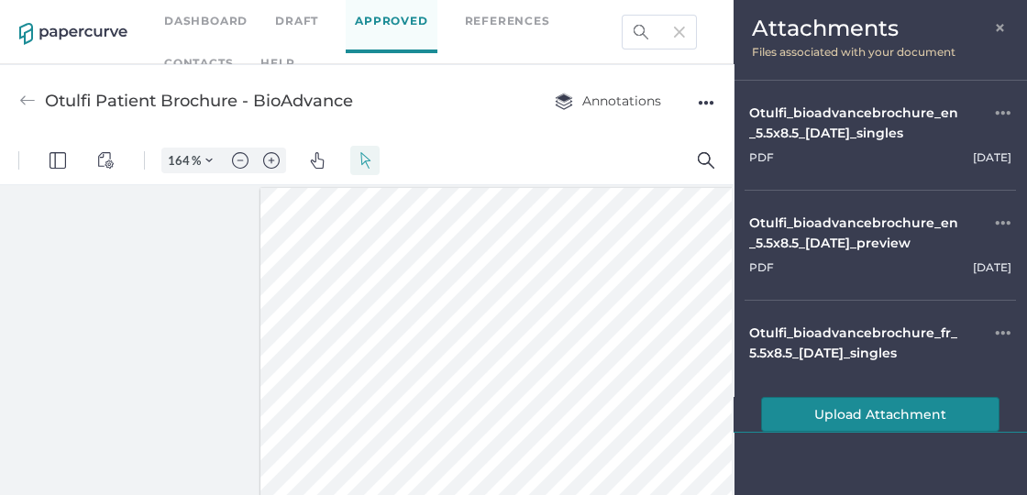
click at [910, 250] on div "Otulfi_bioadvancebrochure_en_5.5x8.5_15may2025_preview" at bounding box center [855, 233] width 210 height 40
click at [876, 351] on div "Otulfi_bioadvancebrochure_fr_5.5x8.5_05aug2025_singles" at bounding box center [855, 343] width 210 height 40
click at [1004, 25] on span "×" at bounding box center [1001, 25] width 15 height 15
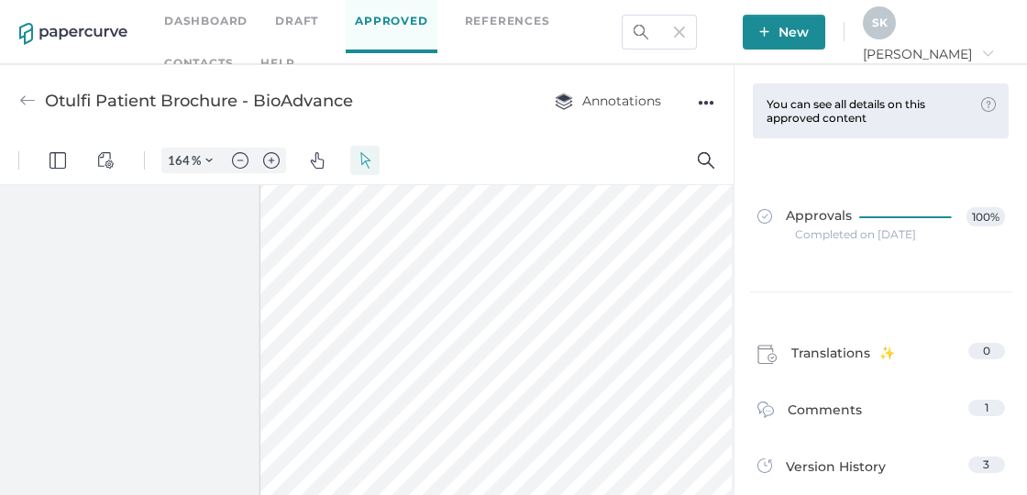
click at [211, 9] on div "Dashboard Draft Approved References Contacts help" at bounding box center [397, 31] width 467 height 83
click at [207, 21] on link "Dashboard" at bounding box center [205, 21] width 83 height 20
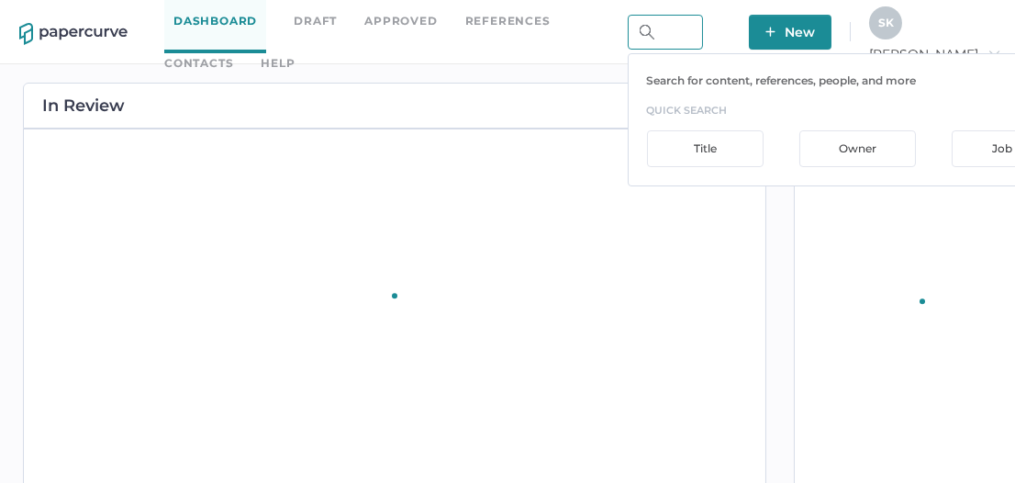
click at [703, 31] on input "text" at bounding box center [664, 32] width 75 height 35
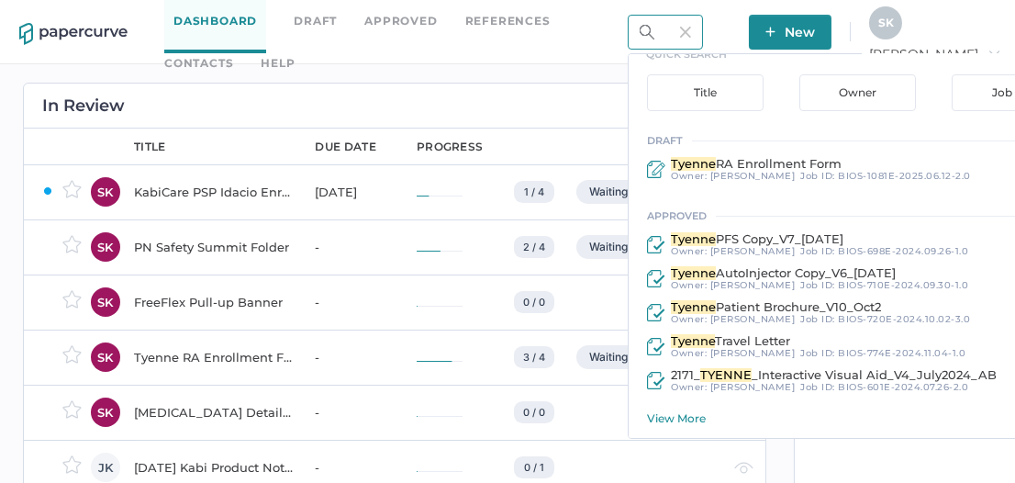
scroll to position [56, 0]
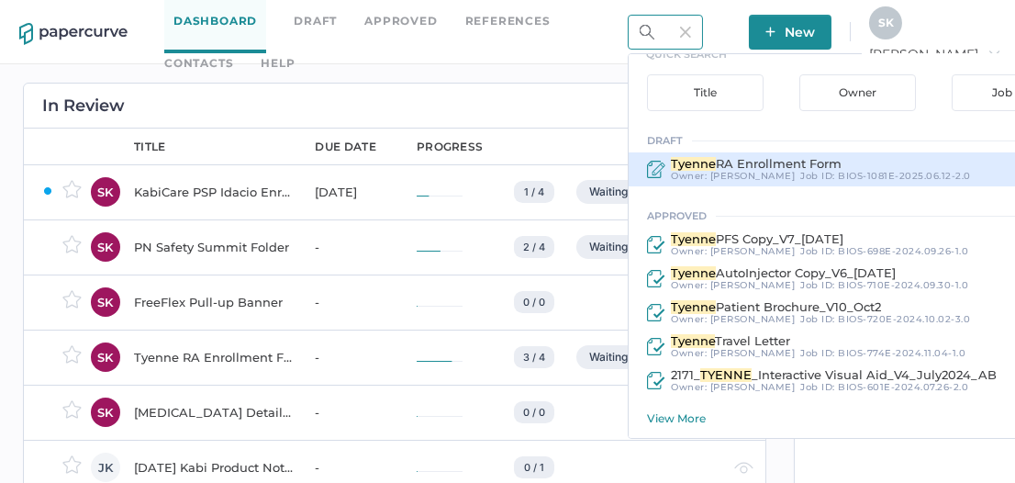
type input "Tyenne"
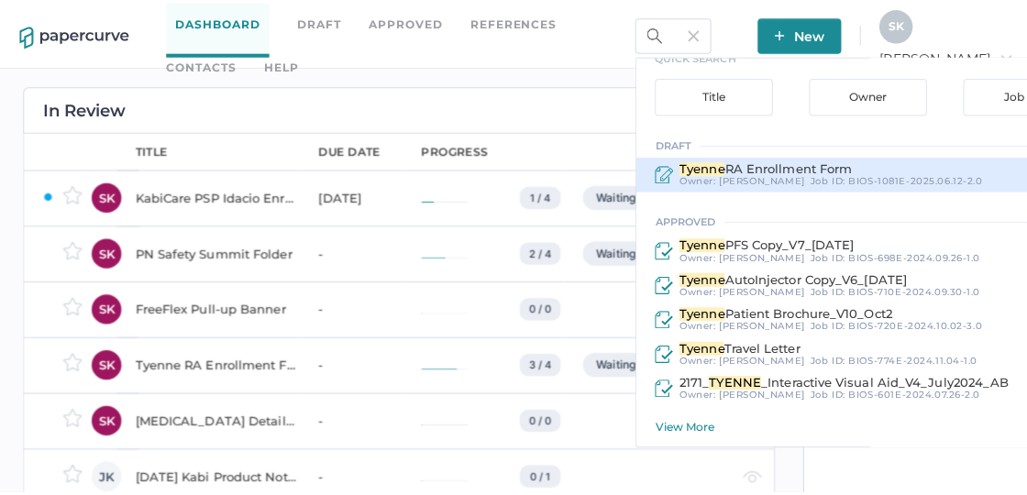
scroll to position [0, 0]
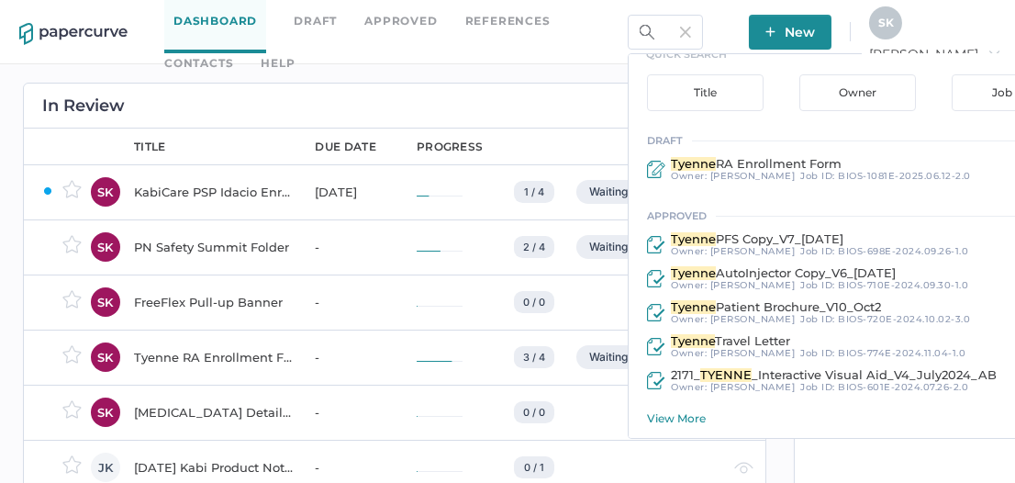
click at [747, 421] on div "View More" at bounding box center [866, 418] width 439 height 14
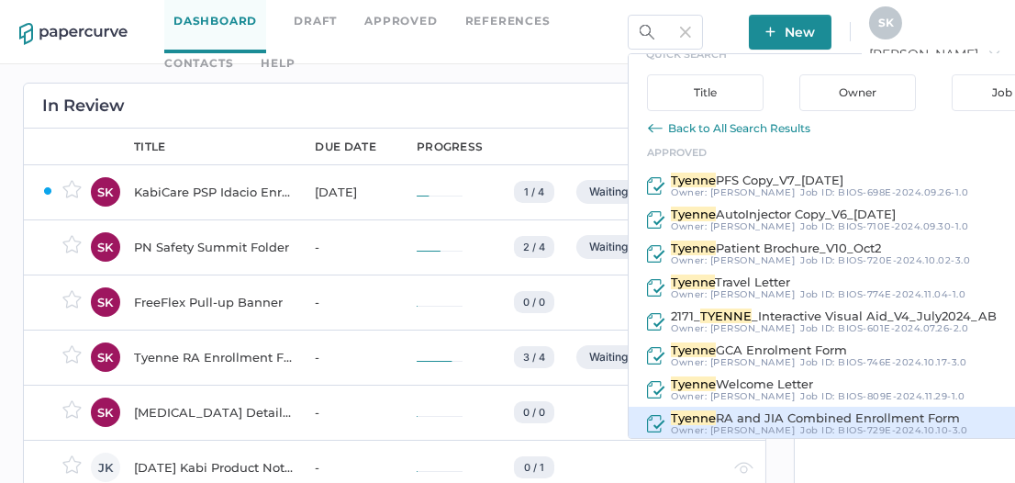
click at [716, 420] on span "Tyenne" at bounding box center [693, 417] width 45 height 15
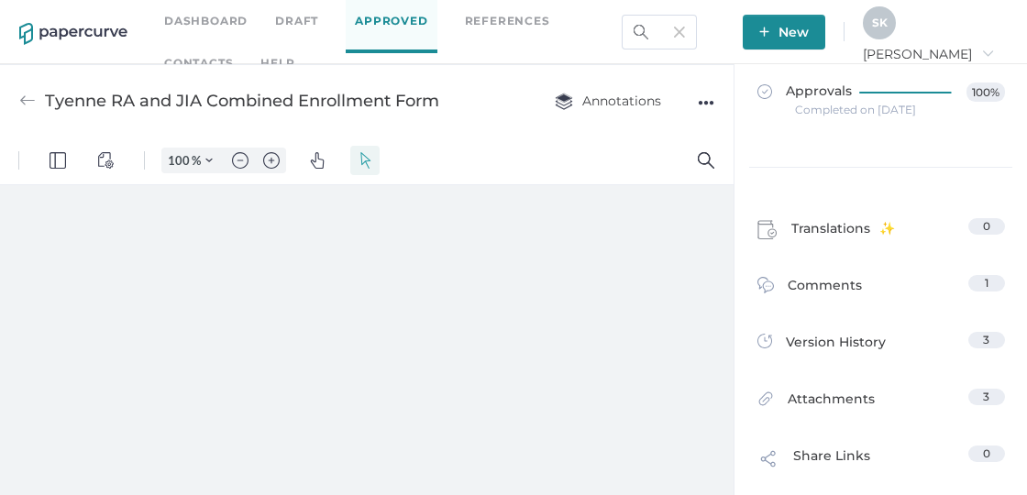
type input "164"
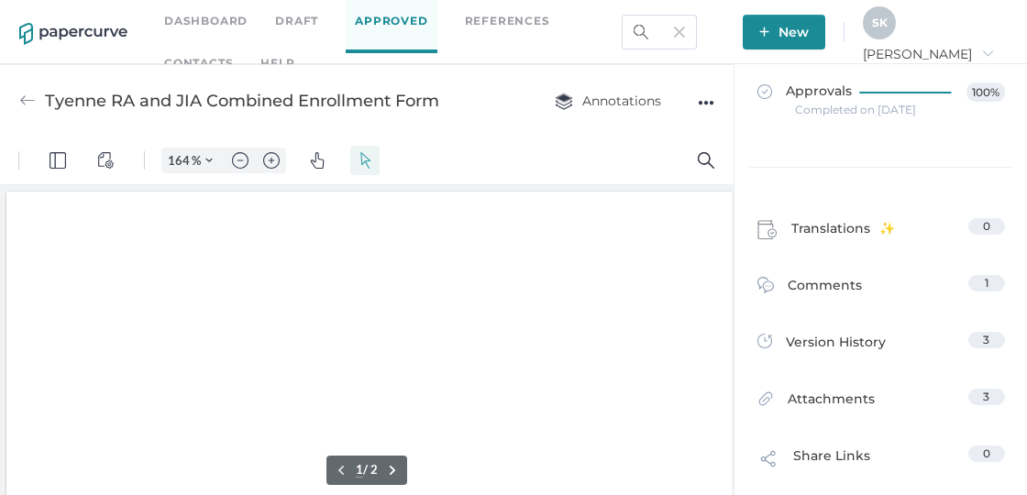
scroll to position [4, 0]
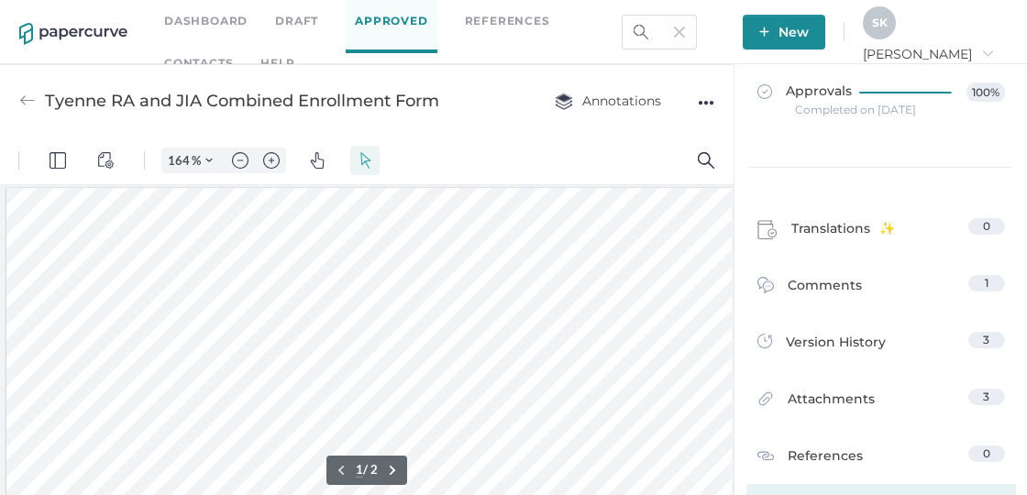
drag, startPoint x: 876, startPoint y: 489, endPoint x: 984, endPoint y: 483, distance: 108.4
drag, startPoint x: 961, startPoint y: 485, endPoint x: 1016, endPoint y: 483, distance: 56.0
click at [1014, 482] on div "You can see all details on this approved content Admins and the Content Owner c…" at bounding box center [881, 279] width 294 height 431
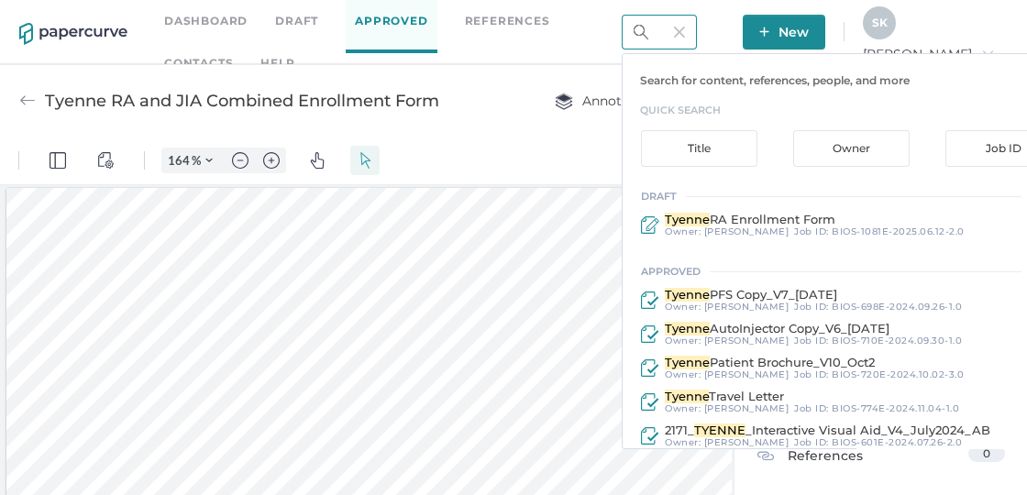
click at [697, 33] on input "Tyenne" at bounding box center [659, 32] width 75 height 35
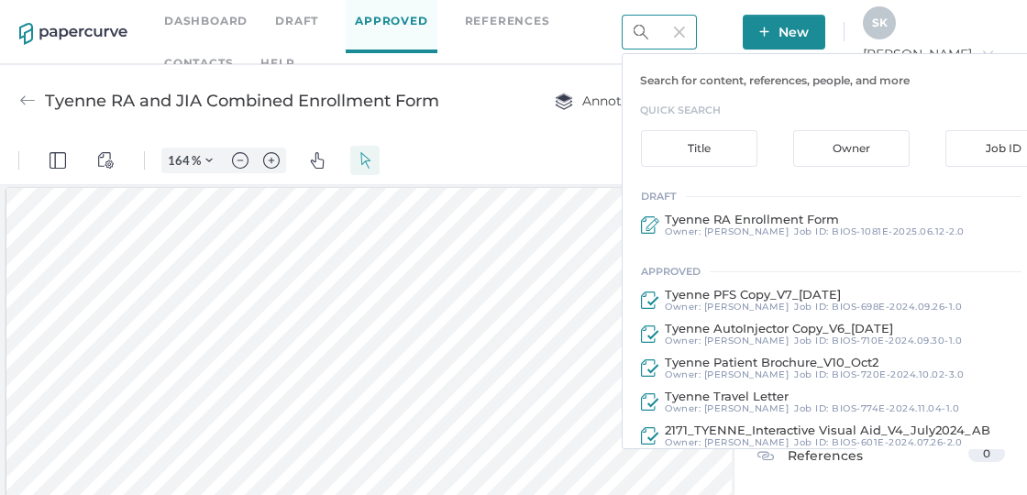
scroll to position [0, 42]
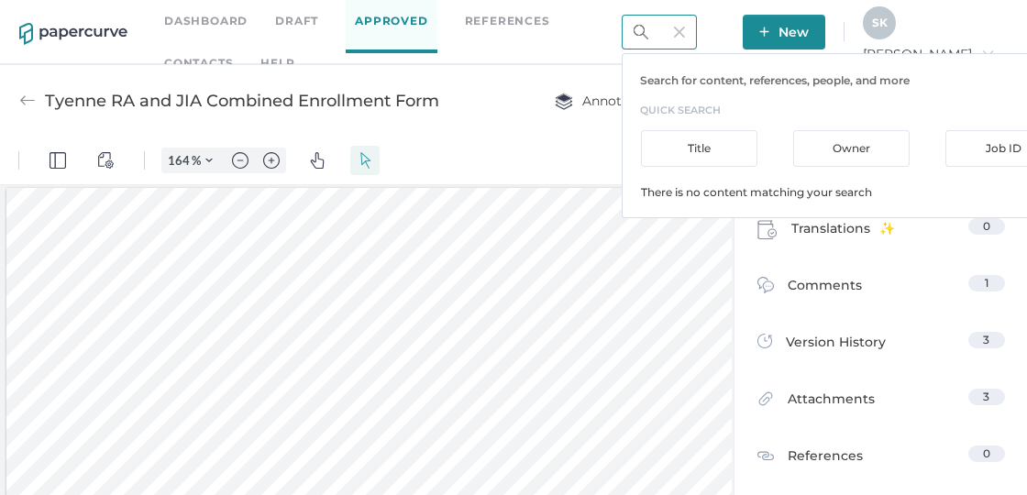
type input "TyenneTyenne"
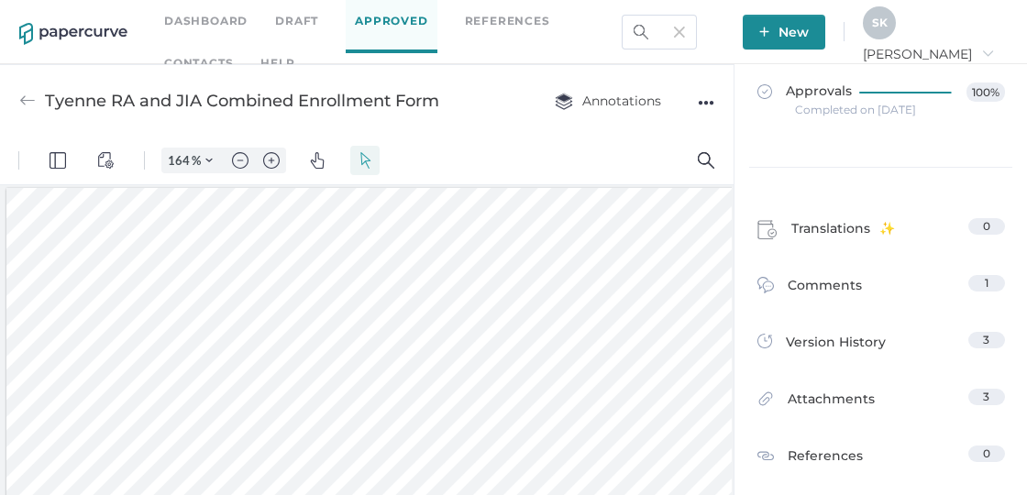
click at [685, 33] on img at bounding box center [679, 32] width 11 height 11
click at [697, 28] on input "text" at bounding box center [659, 32] width 75 height 35
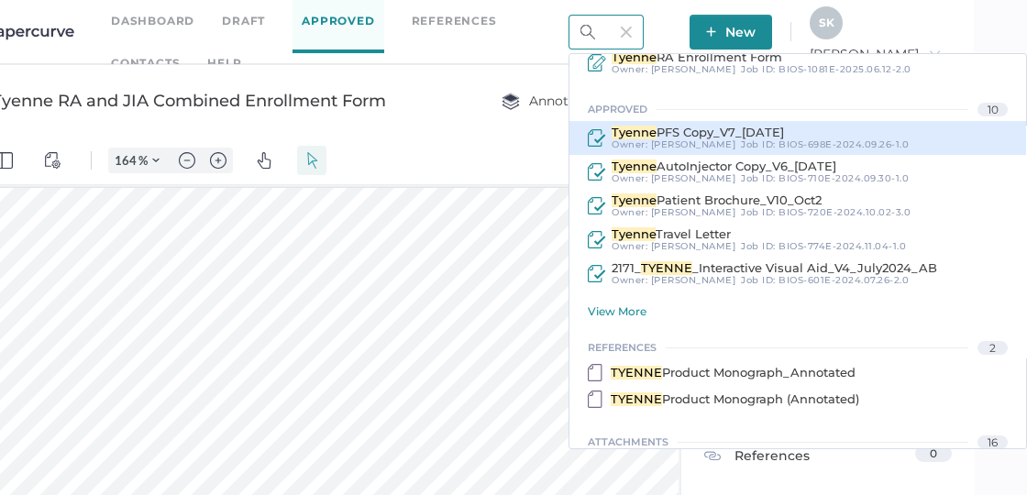
scroll to position [161, 0]
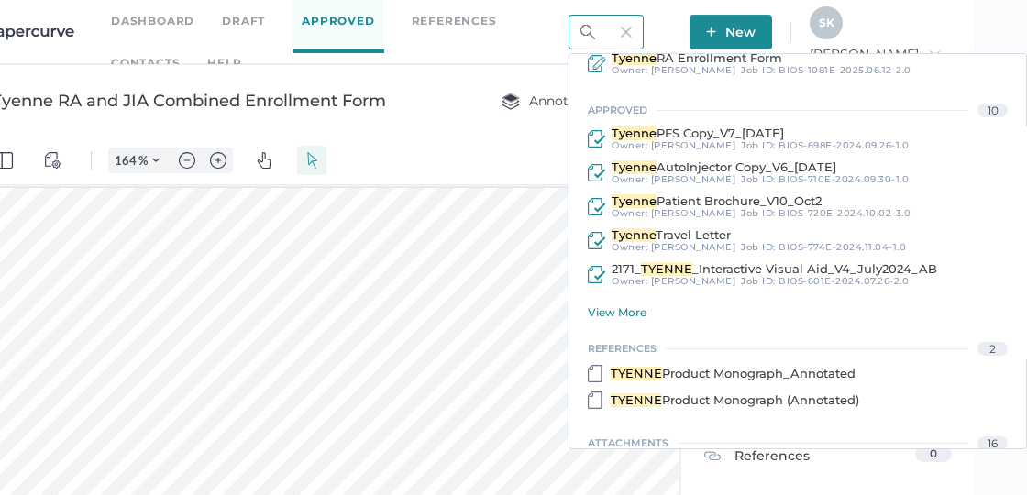
type input "Tyenne"
click at [622, 308] on div "View More" at bounding box center [807, 312] width 439 height 14
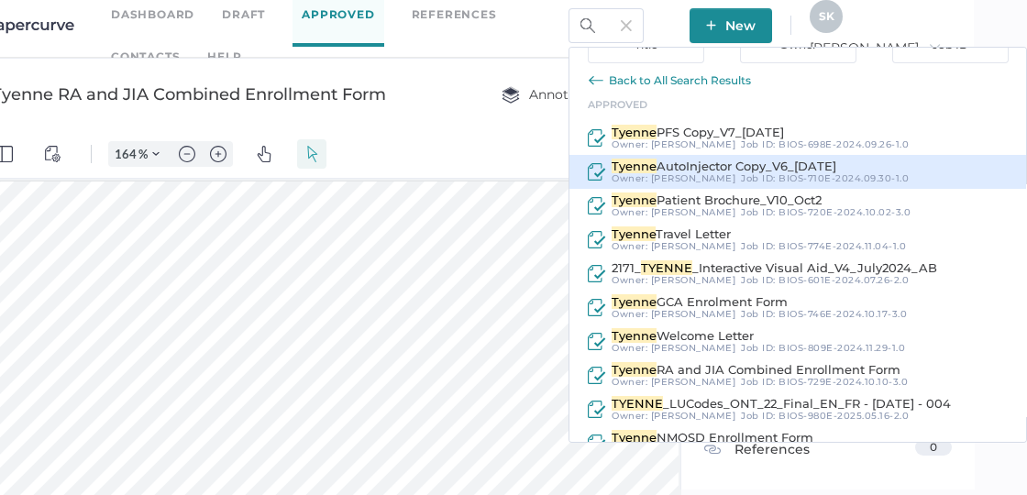
scroll to position [61, 0]
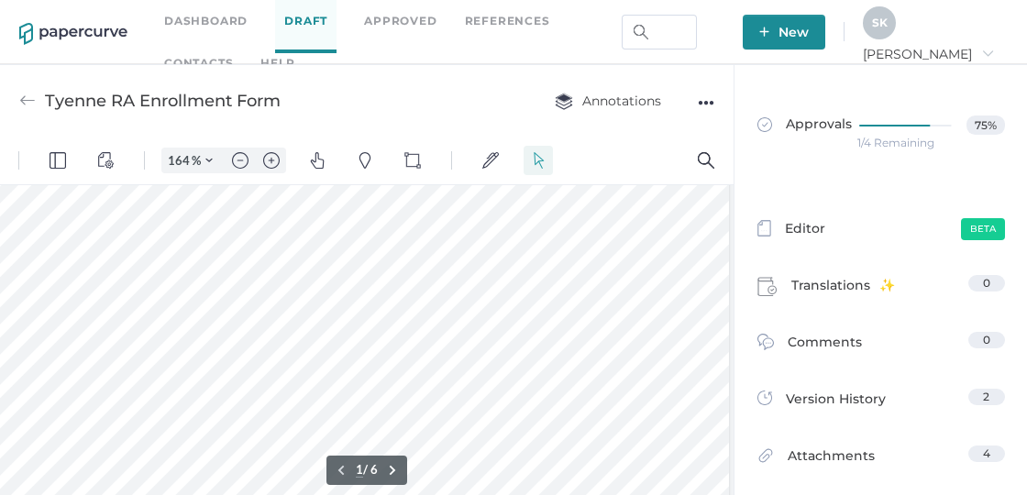
scroll to position [244, 203]
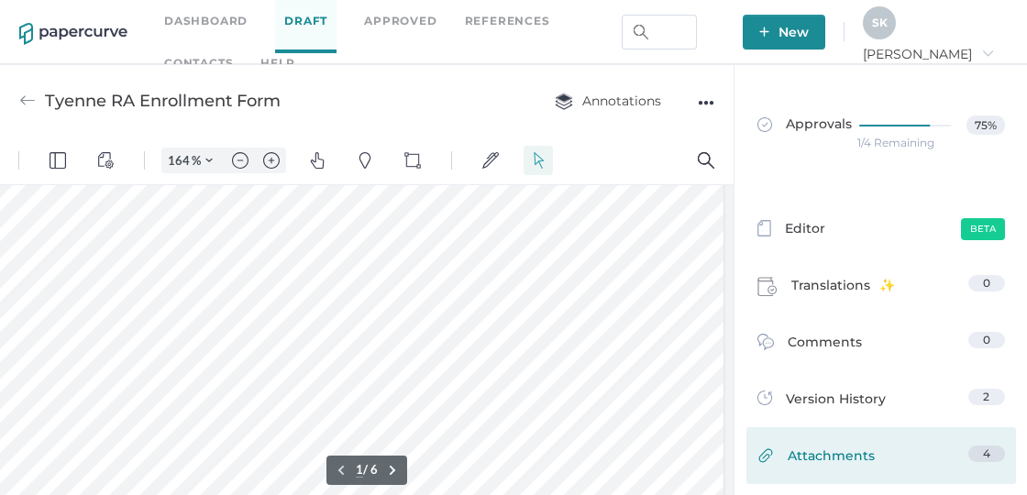
click at [859, 452] on span "Attachments" at bounding box center [831, 460] width 87 height 28
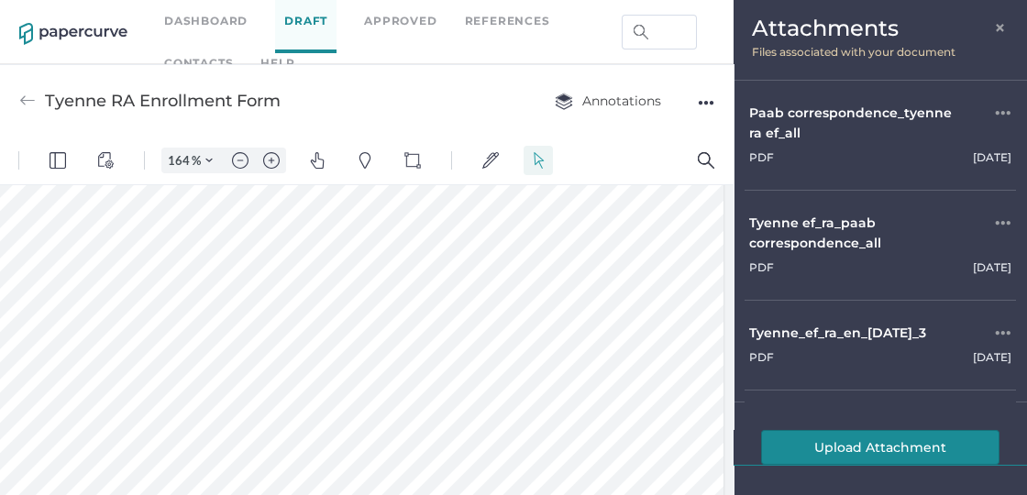
scroll to position [77, 0]
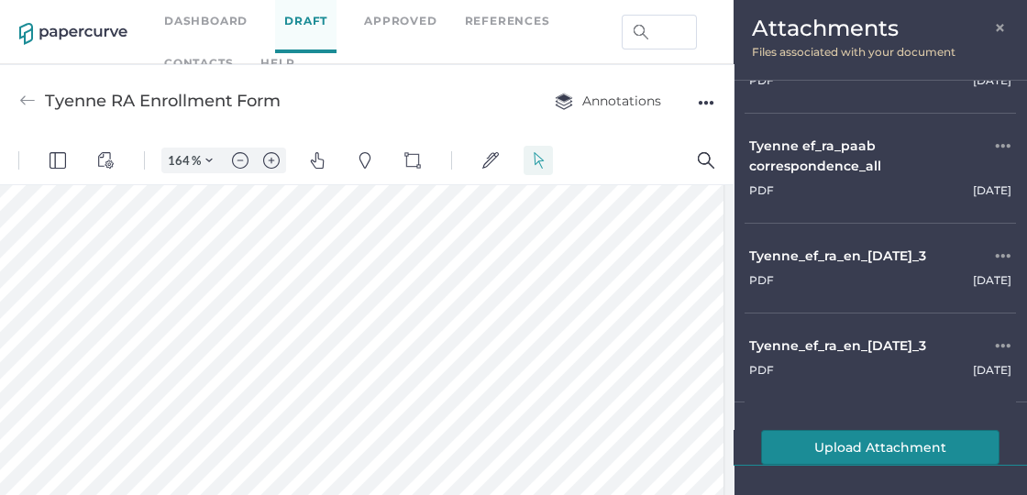
click at [850, 450] on button "Upload Attachment" at bounding box center [880, 447] width 239 height 35
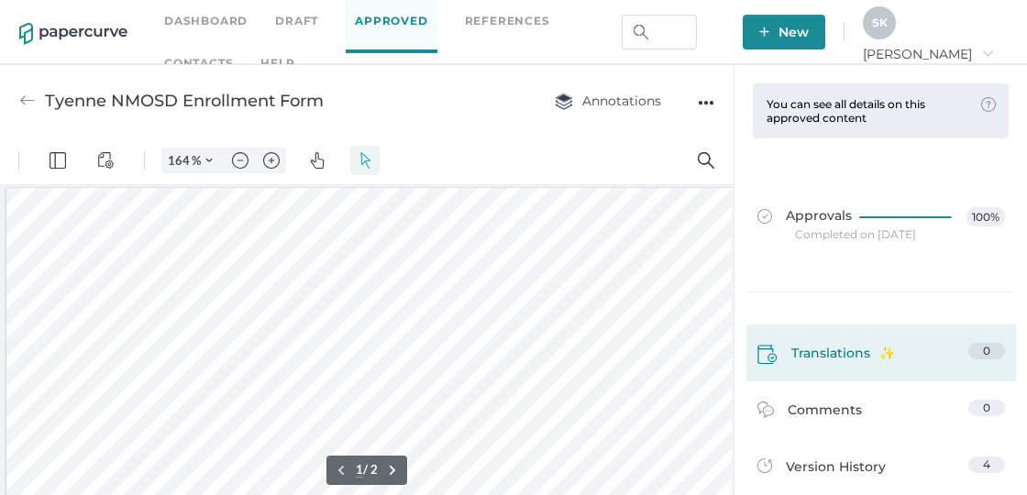
scroll to position [86, 0]
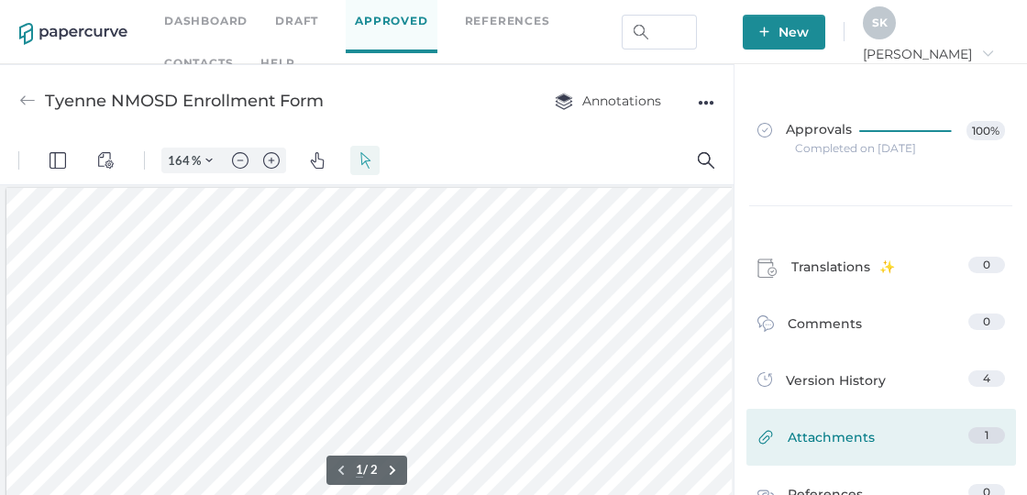
click at [872, 417] on div "Attachments 1" at bounding box center [882, 437] width 270 height 57
click at [835, 443] on span "Attachments" at bounding box center [831, 442] width 87 height 28
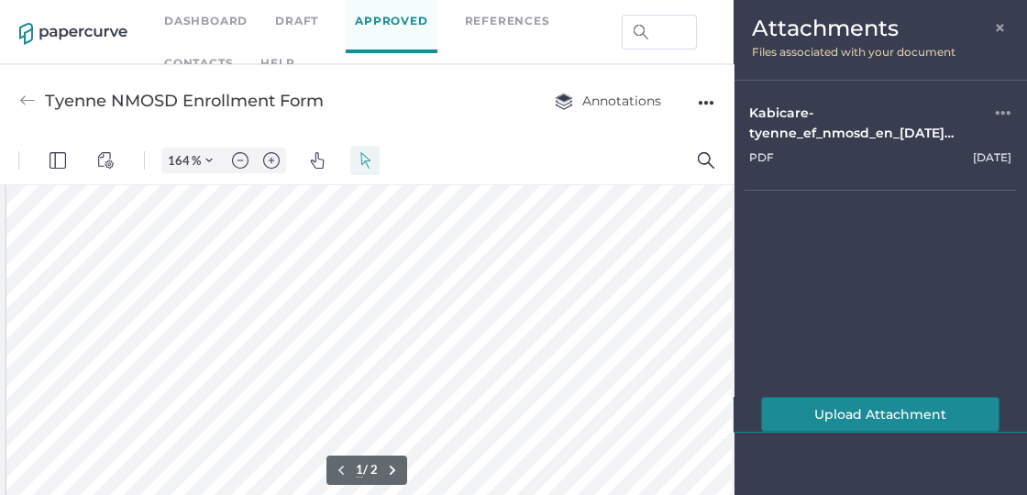
scroll to position [0, 0]
click at [849, 417] on button "Upload Attachment" at bounding box center [880, 414] width 239 height 35
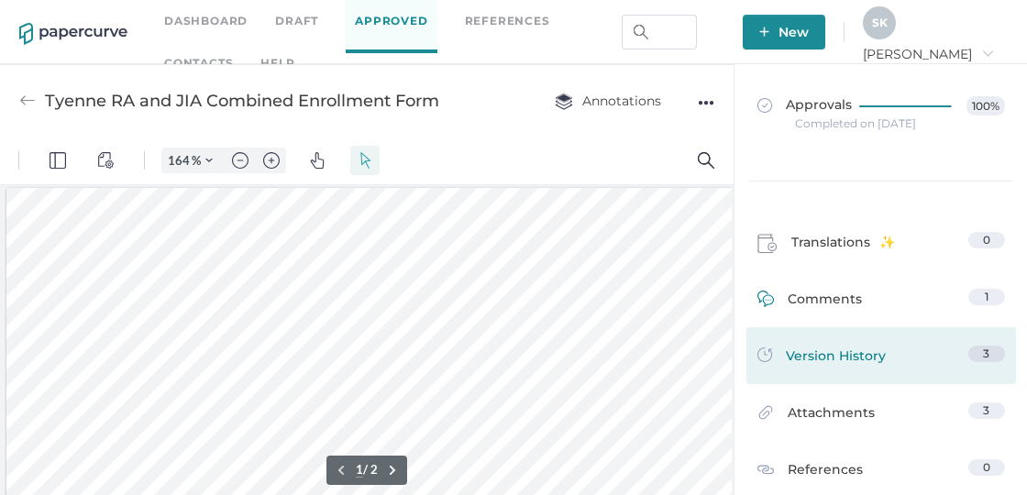
scroll to position [104, 0]
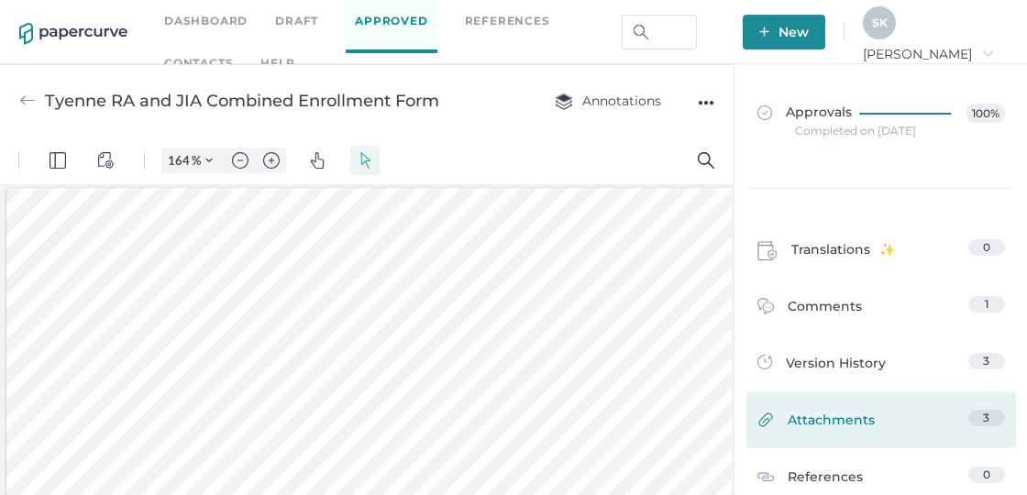
click at [890, 428] on link "Attachments 3" at bounding box center [882, 424] width 248 height 28
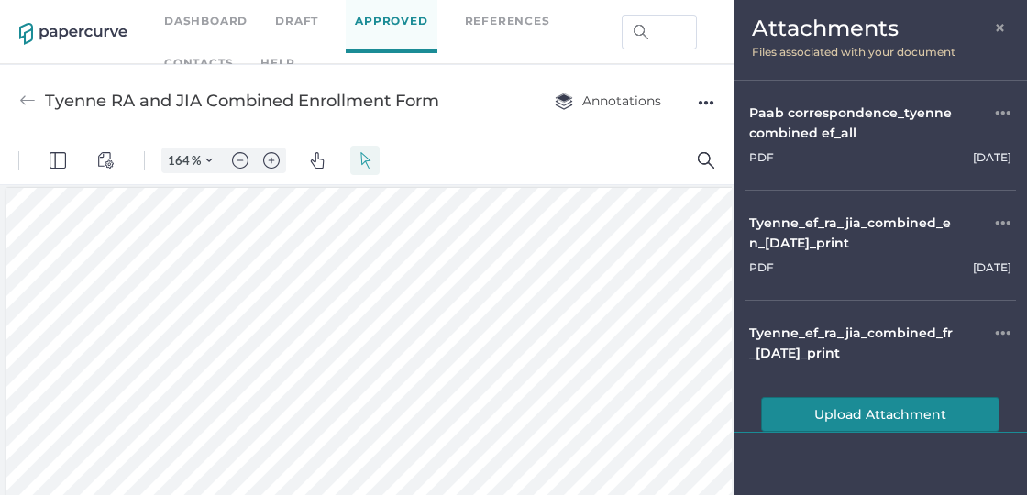
click at [840, 416] on button "Upload Attachment" at bounding box center [880, 414] width 239 height 35
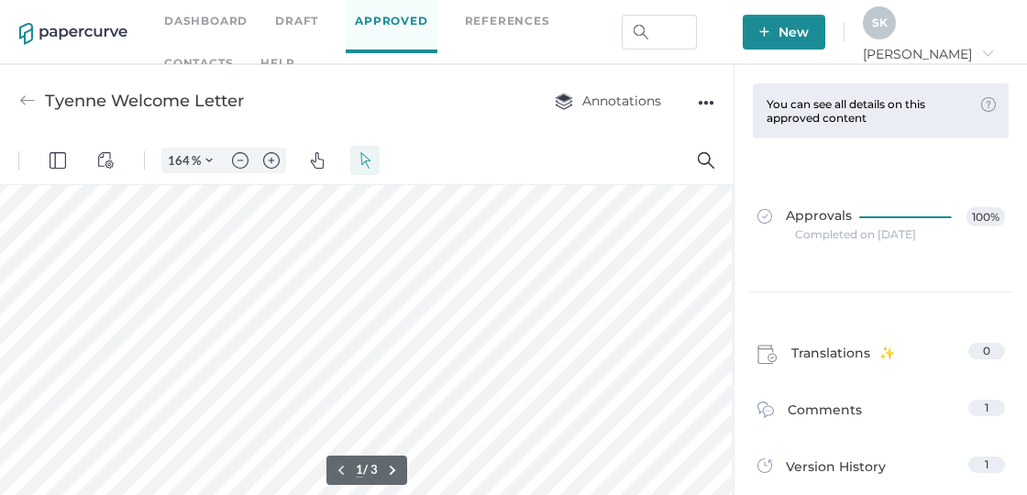
scroll to position [21, 27]
click at [609, 80] on div "Tyenne Welcome Letter Annotations ●●●" at bounding box center [367, 100] width 734 height 72
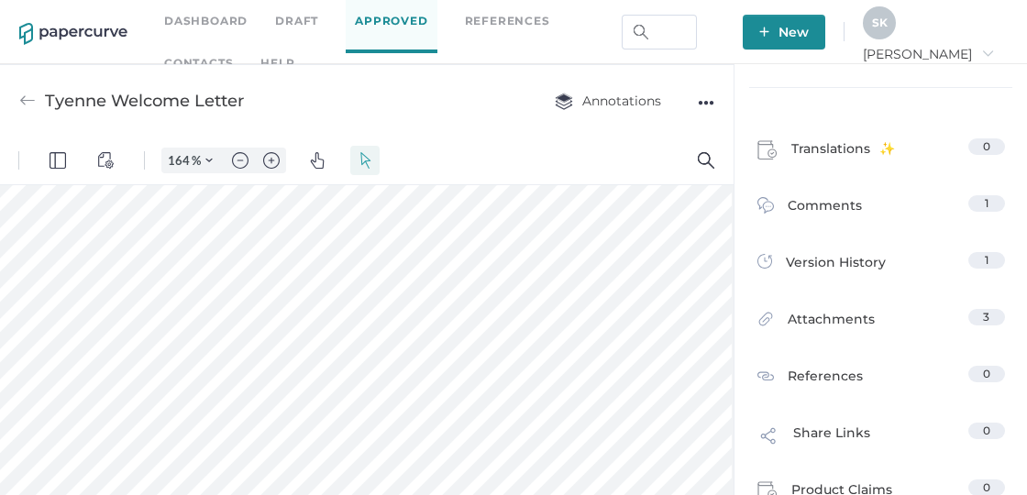
scroll to position [211, 0]
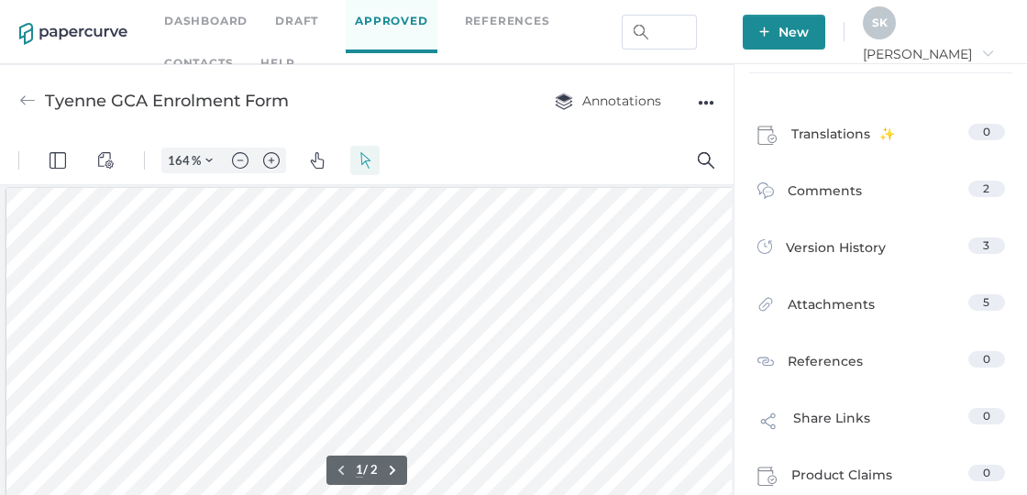
scroll to position [248, 0]
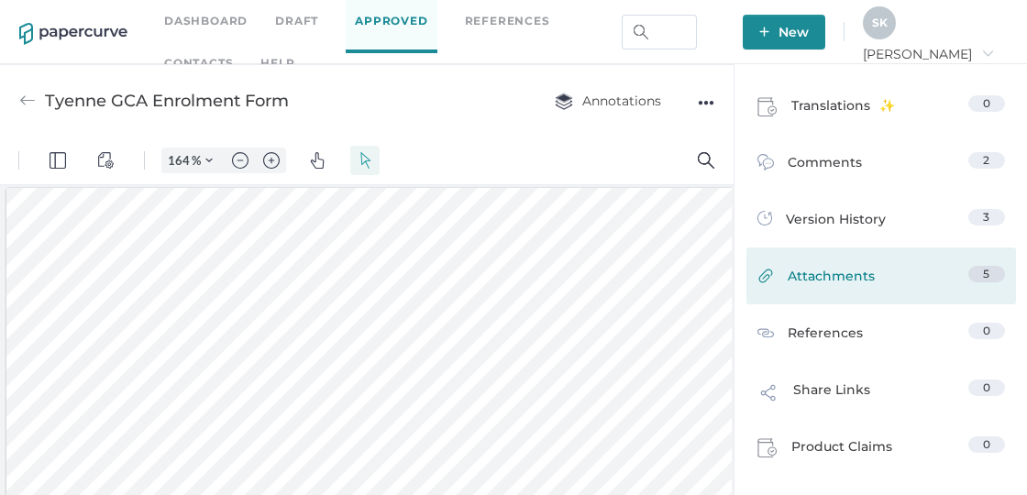
click at [913, 282] on link "Attachments 5" at bounding box center [882, 280] width 248 height 28
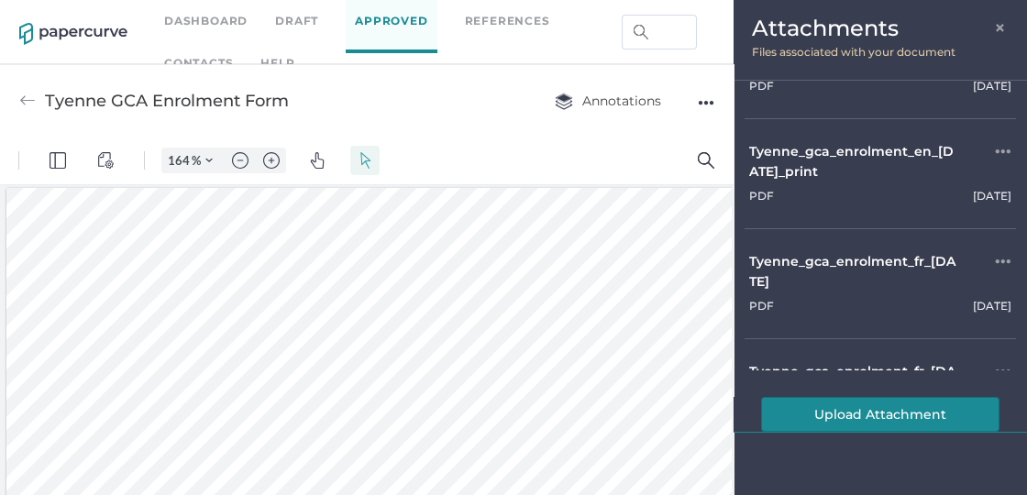
scroll to position [239, 0]
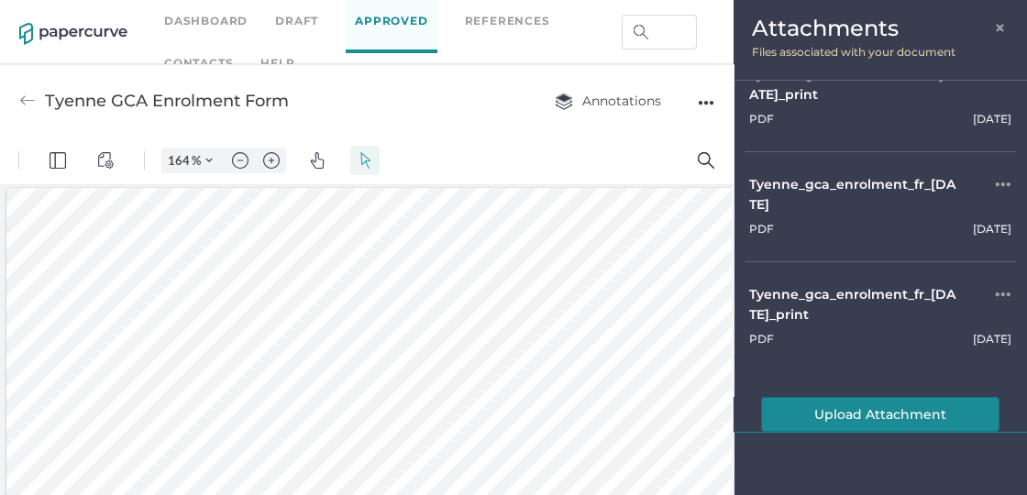
click at [876, 397] on button "Upload Attachment" at bounding box center [880, 414] width 239 height 35
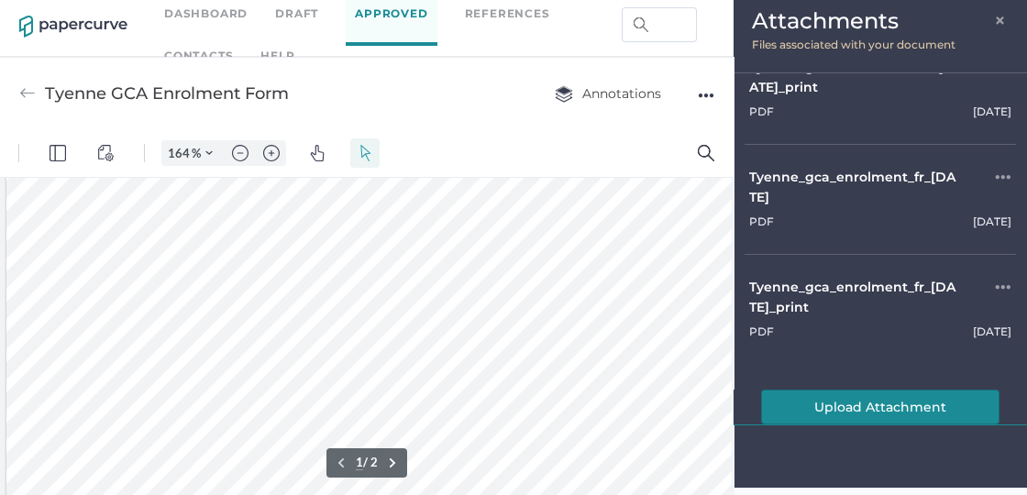
scroll to position [0, 0]
